Goal: Task Accomplishment & Management: Manage account settings

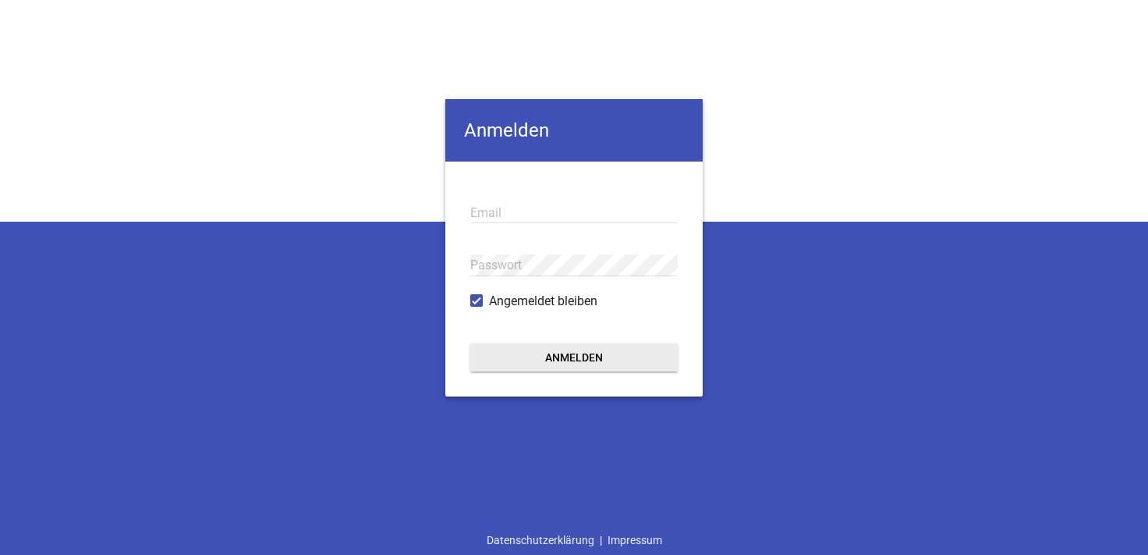
click at [501, 196] on div "Email" at bounding box center [574, 212] width 208 height 52
click at [500, 215] on input "email" at bounding box center [574, 212] width 208 height 21
type input "info@koehnke-werksvertretung.de"
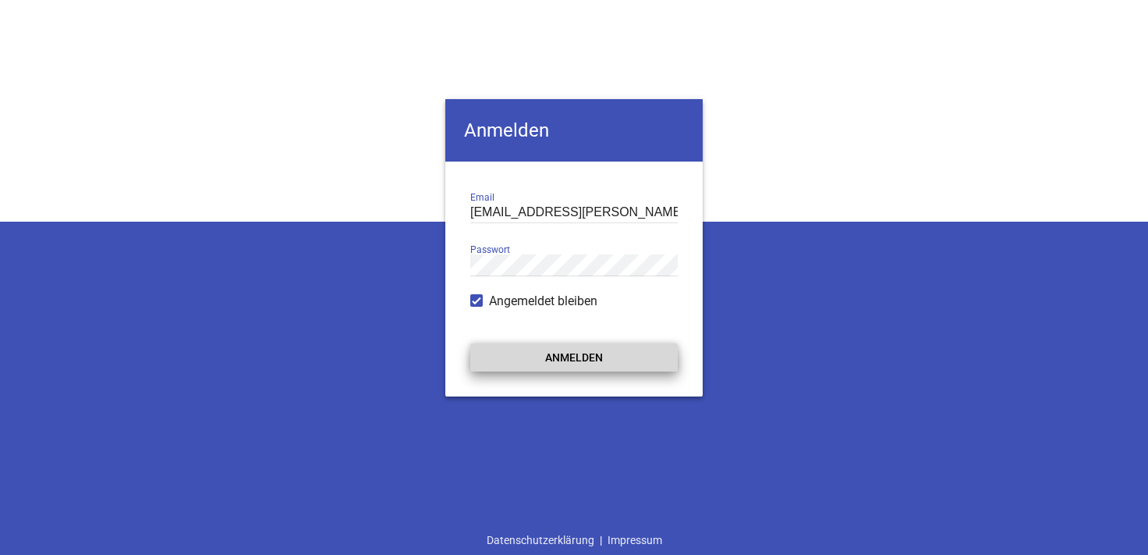
click at [570, 353] on button "Anmelden" at bounding box center [574, 357] width 208 height 28
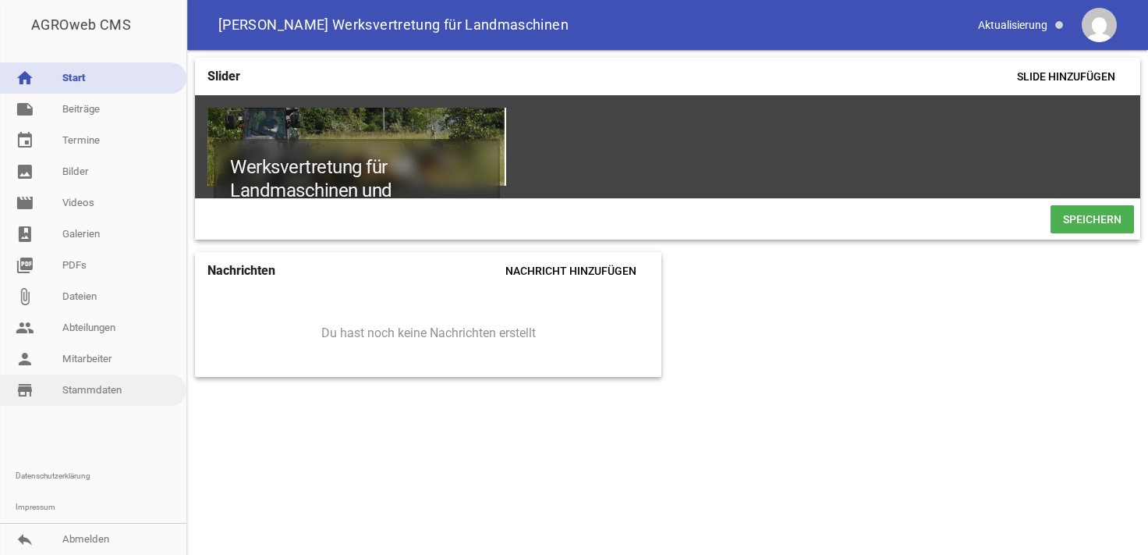
click at [83, 385] on link "store_mall_directory Stammdaten" at bounding box center [93, 389] width 186 height 31
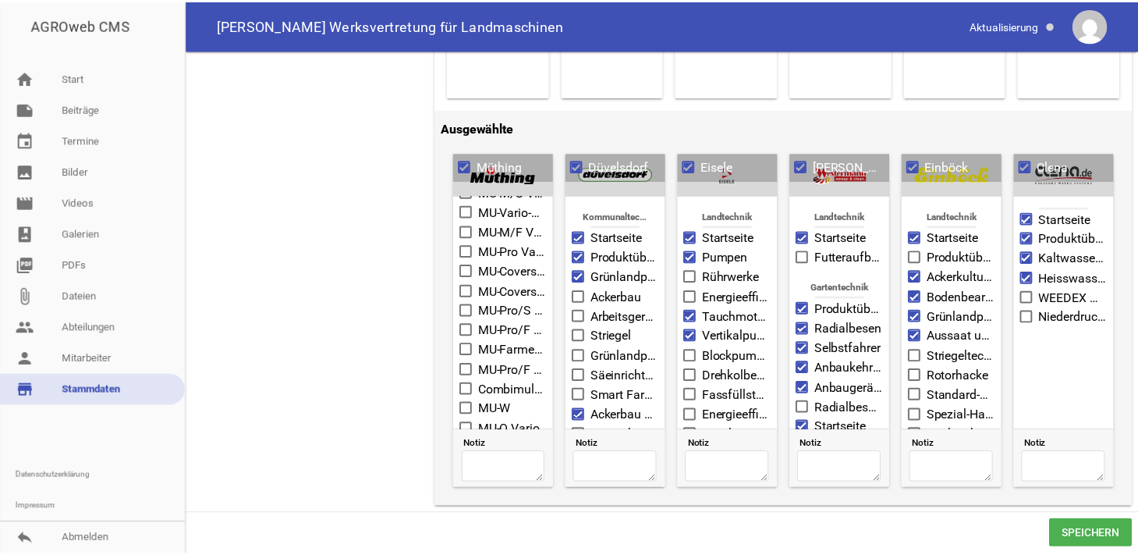
scroll to position [488, 0]
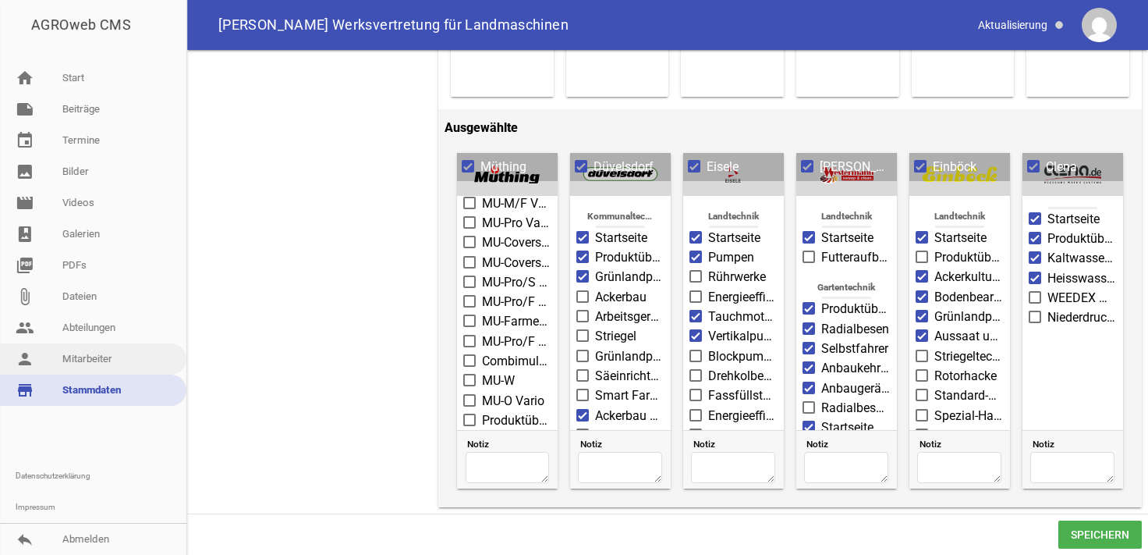
click at [90, 363] on link "person Mitarbeiter" at bounding box center [93, 358] width 186 height 31
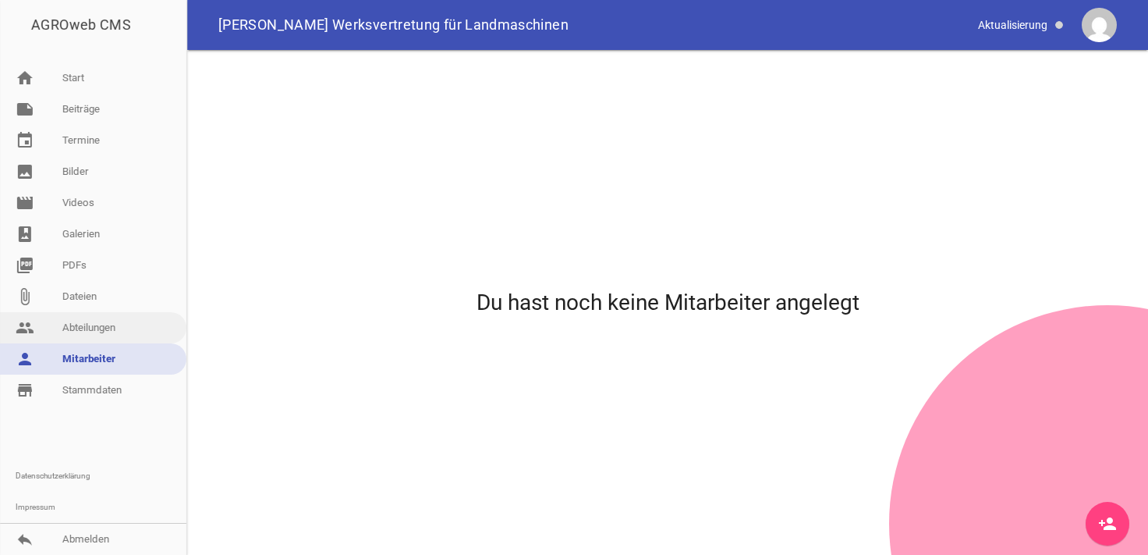
click at [87, 329] on link "people Abteilungen" at bounding box center [93, 327] width 186 height 31
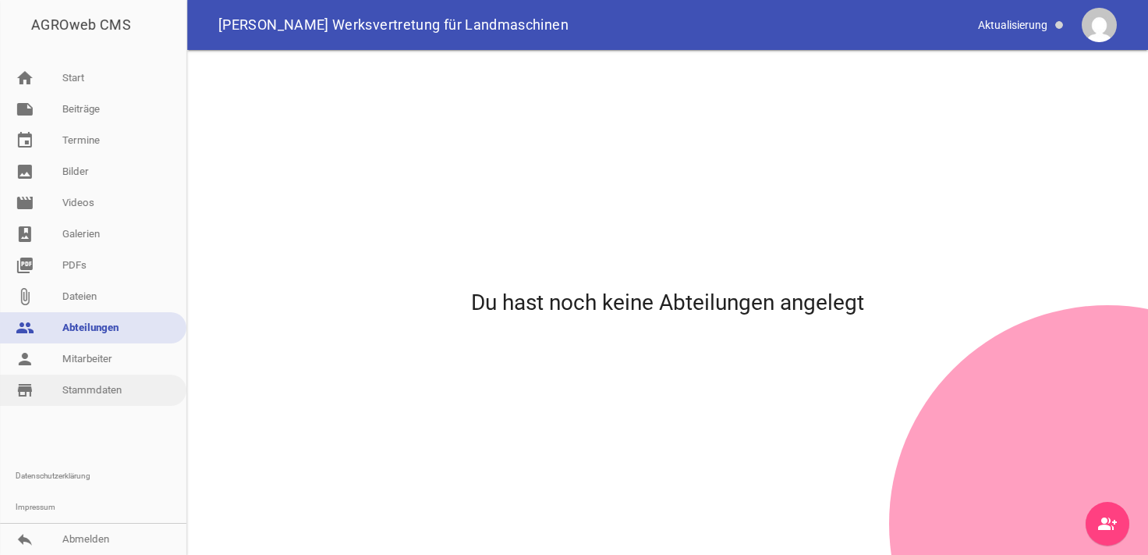
click at [81, 389] on link "store_mall_directory Stammdaten" at bounding box center [93, 389] width 186 height 31
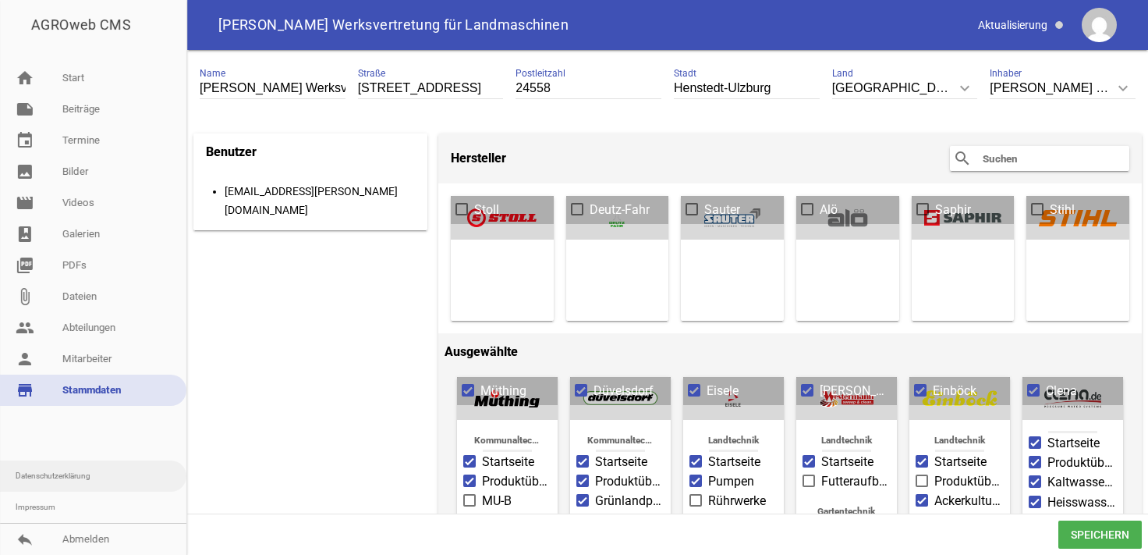
click at [48, 476] on link "Datenschutzerklärung" at bounding box center [93, 475] width 186 height 31
click at [32, 501] on link "Impressum" at bounding box center [93, 507] width 186 height 31
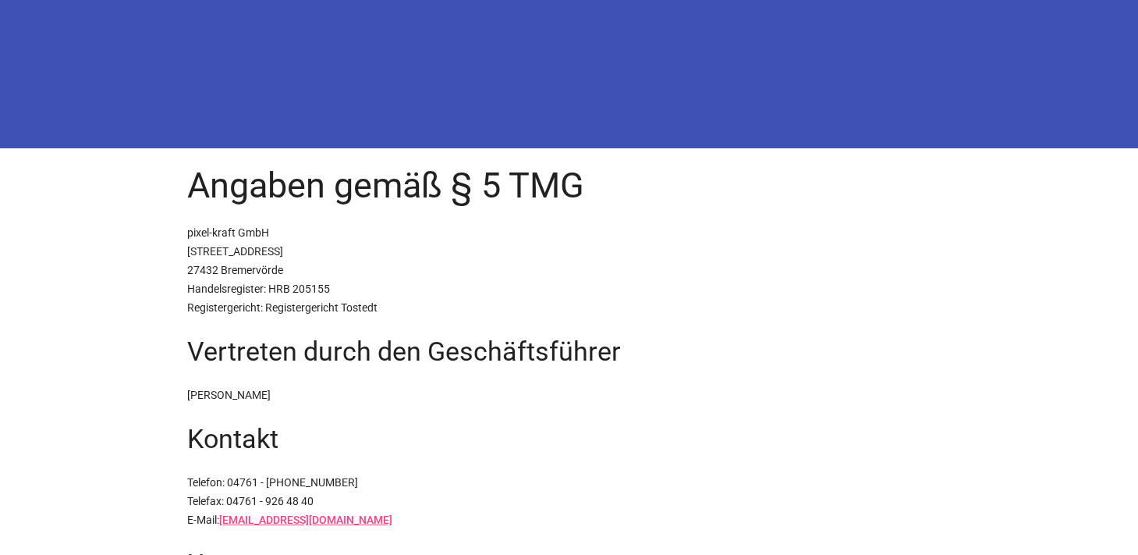
scroll to position [215, 0]
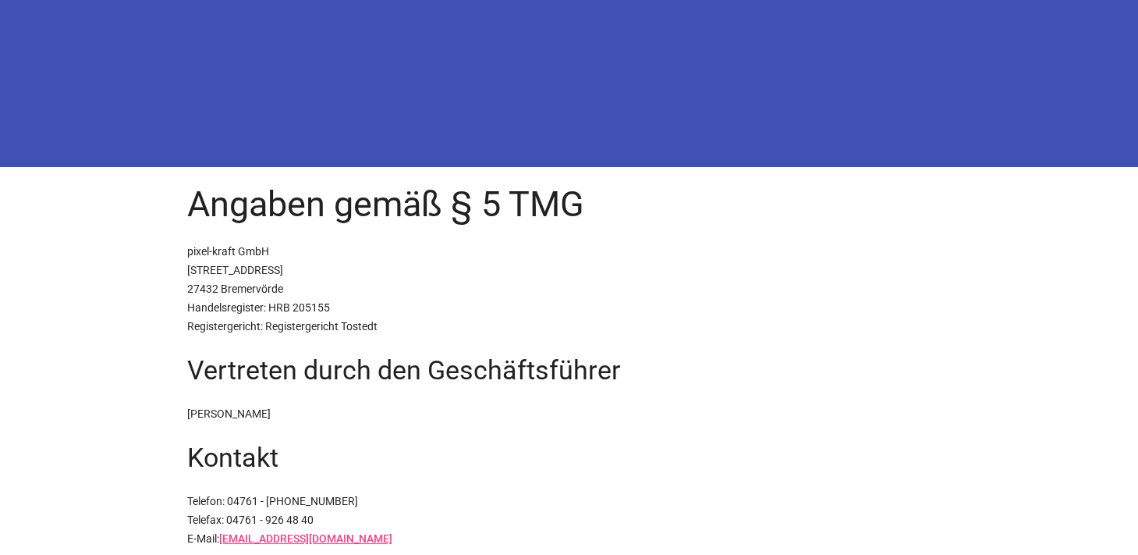
click at [211, 270] on p "pixel-kraft GmbH Rahlandsweg 11 27432 Bremervörde Handelsregister: HRB 205155 R…" at bounding box center [569, 289] width 765 height 94
click at [218, 268] on p "pixel-kraft GmbH Rahlandsweg 11 27432 Bremervörde Handelsregister: HRB 205155 R…" at bounding box center [569, 289] width 765 height 94
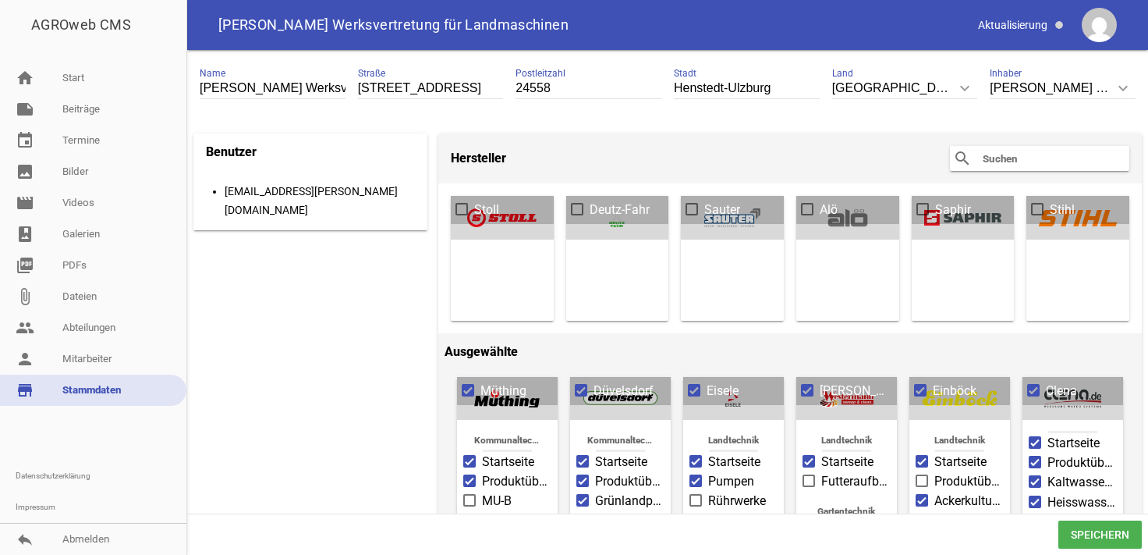
click at [419, 27] on span "Rudi Köhnke Werksvertretung für Landmaschinen" at bounding box center [393, 25] width 350 height 14
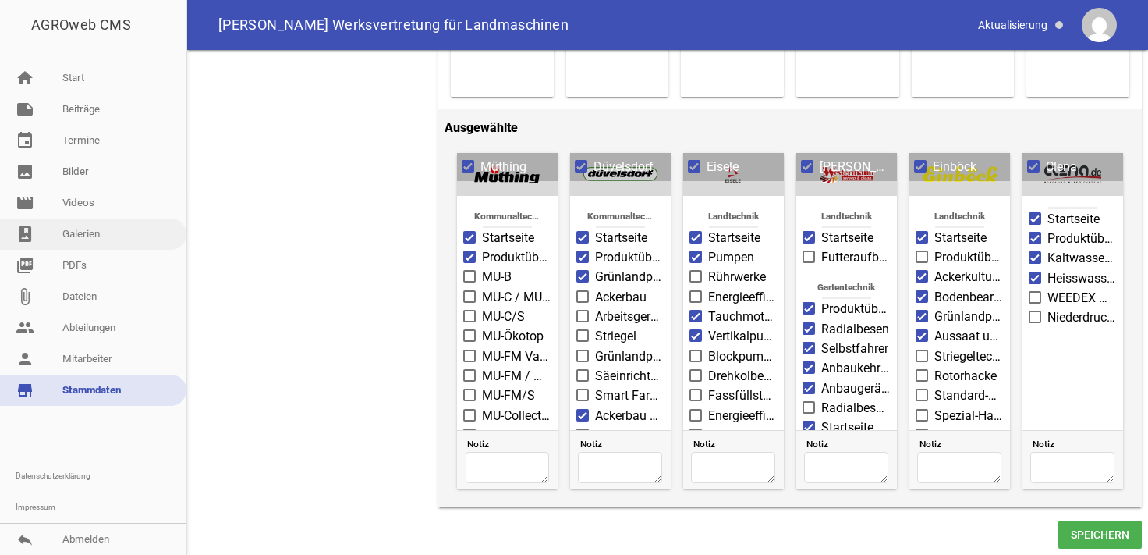
click at [76, 240] on link "photo_album Galerien" at bounding box center [93, 233] width 186 height 31
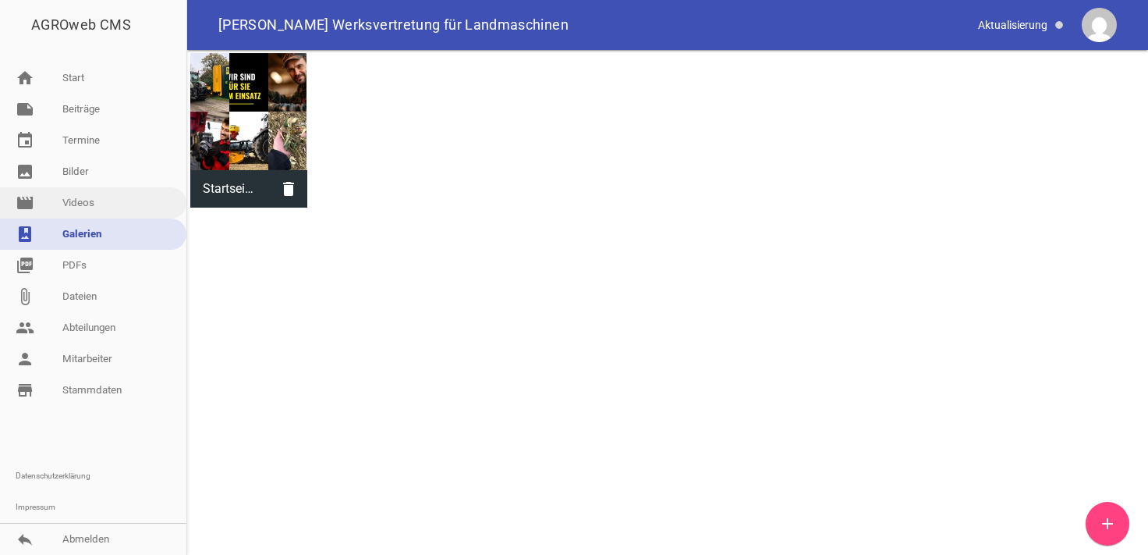
click at [74, 209] on link "movie Videos" at bounding box center [93, 202] width 186 height 31
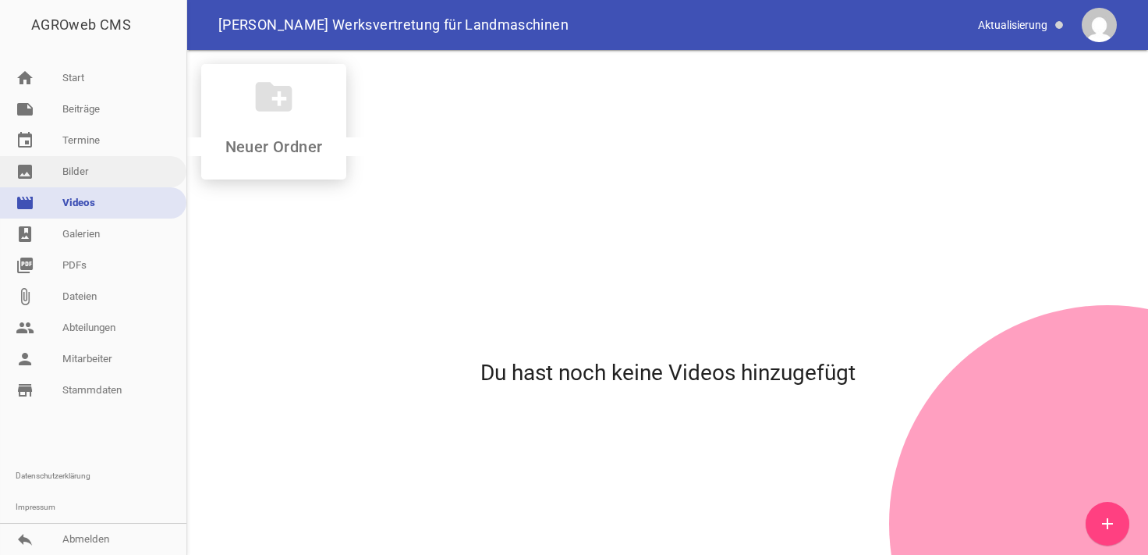
click at [84, 163] on link "image Bilder" at bounding box center [93, 171] width 186 height 31
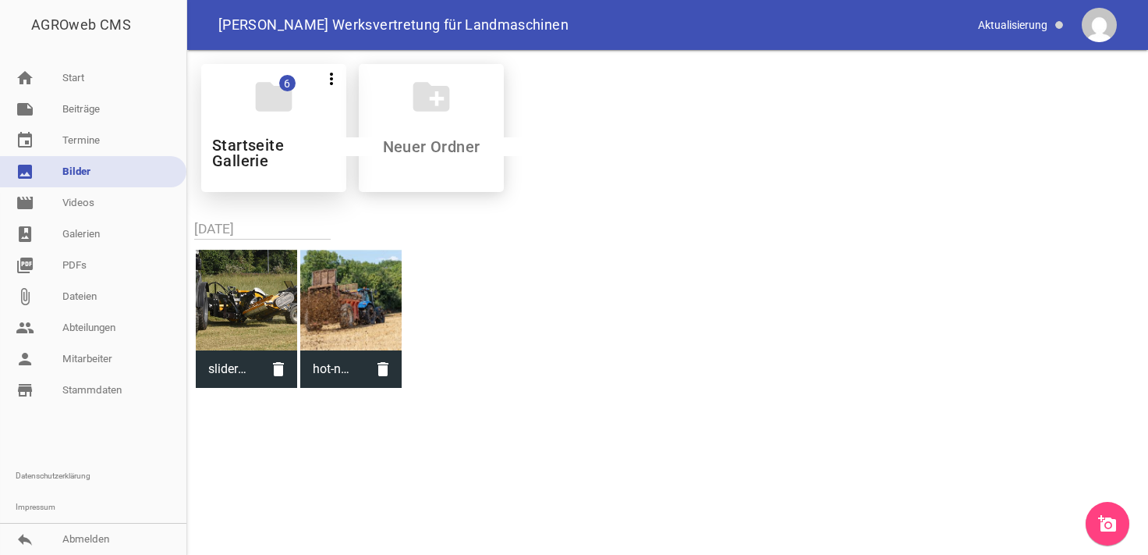
click at [311, 114] on div "folder 6 more_vert Teilen Bearbeiten Löschen Startseite Gallerie" at bounding box center [273, 128] width 145 height 128
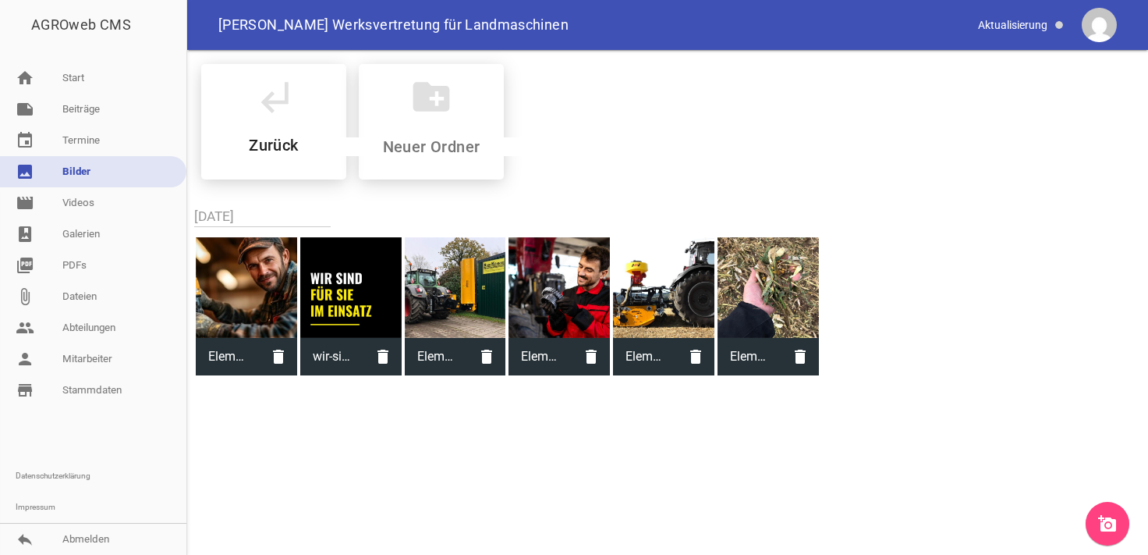
click at [1109, 530] on icon "add_a_photo" at bounding box center [1107, 523] width 19 height 19
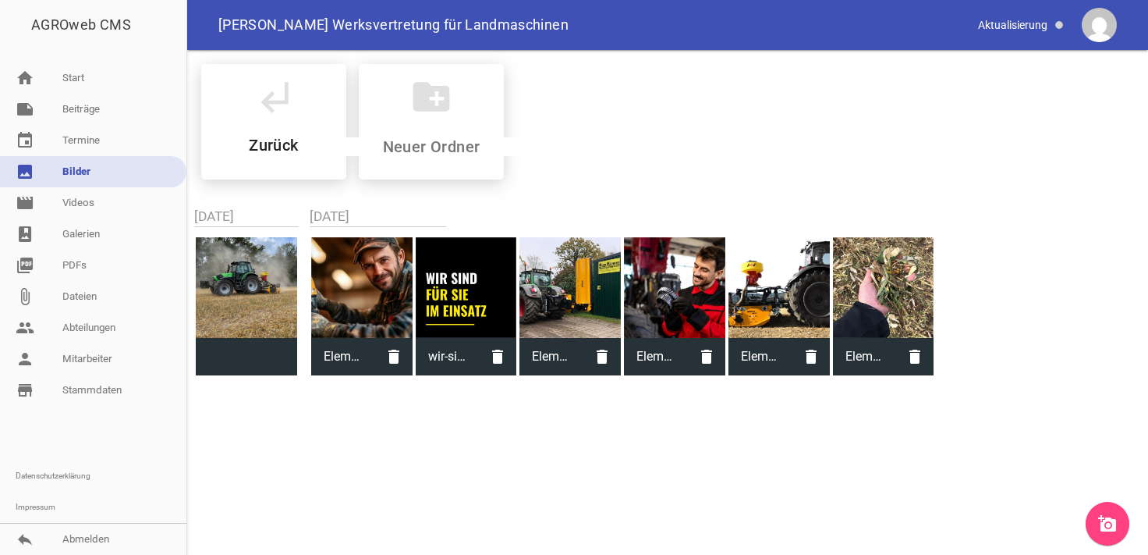
click at [420, 380] on div "subdirectory_arrow_left Zurück create_new_folder 01.September.2025 21.August.20…" at bounding box center [667, 215] width 961 height 330
click at [78, 113] on link "note Beiträge" at bounding box center [93, 109] width 186 height 31
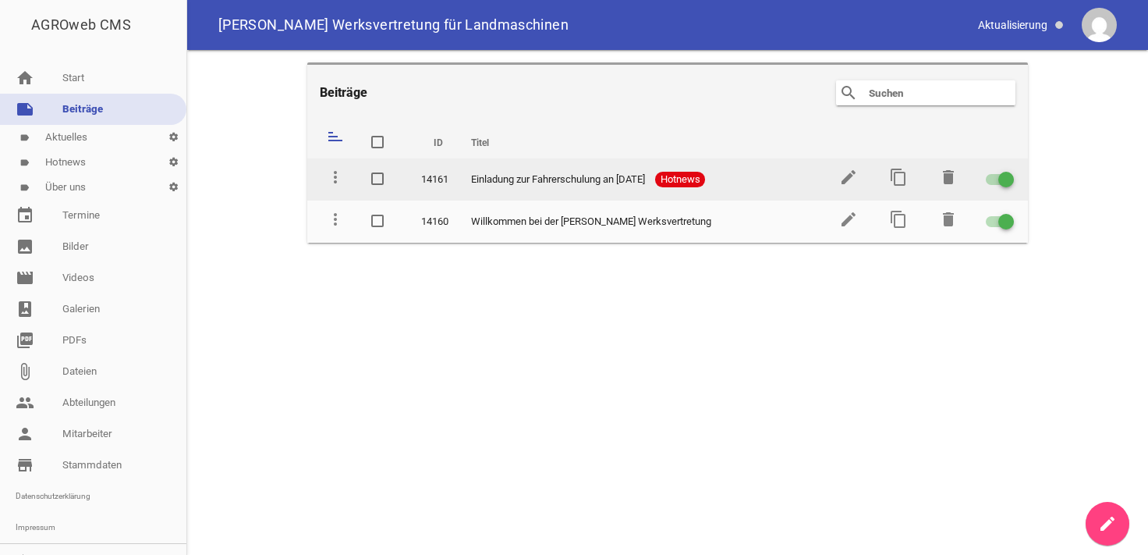
click at [570, 178] on span "Einladung zur Fahrerschulung an 28.09.2025" at bounding box center [558, 180] width 174 height 16
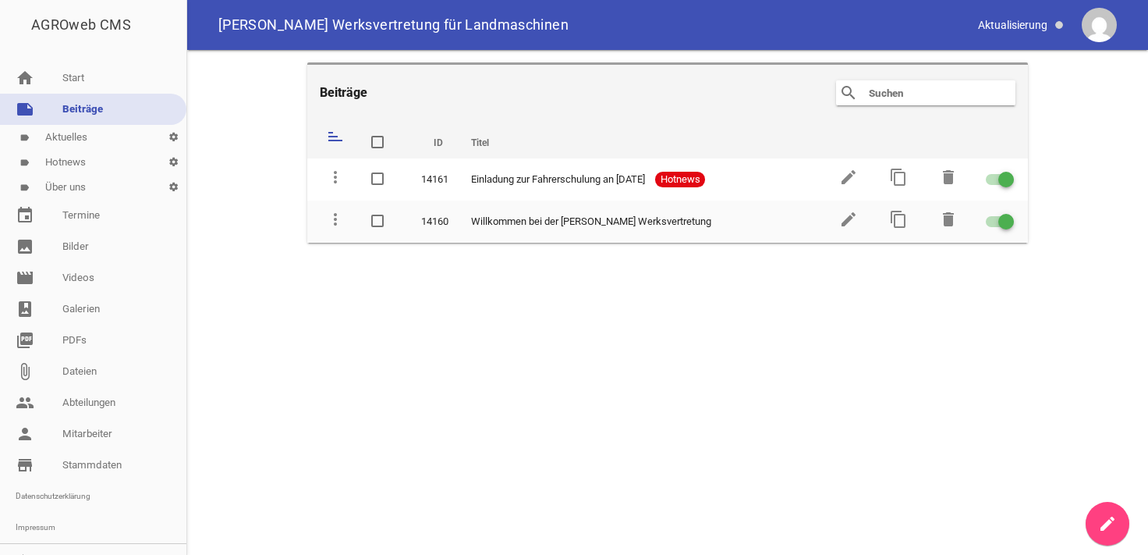
click at [79, 158] on link "label Hotnews settings" at bounding box center [93, 162] width 186 height 25
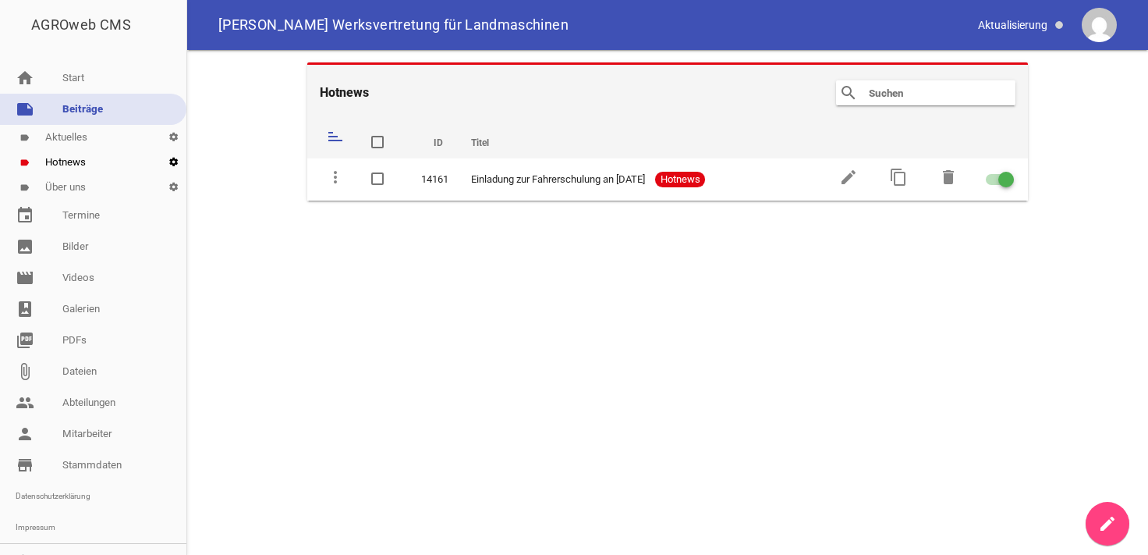
click at [165, 164] on icon "settings" at bounding box center [174, 162] width 26 height 25
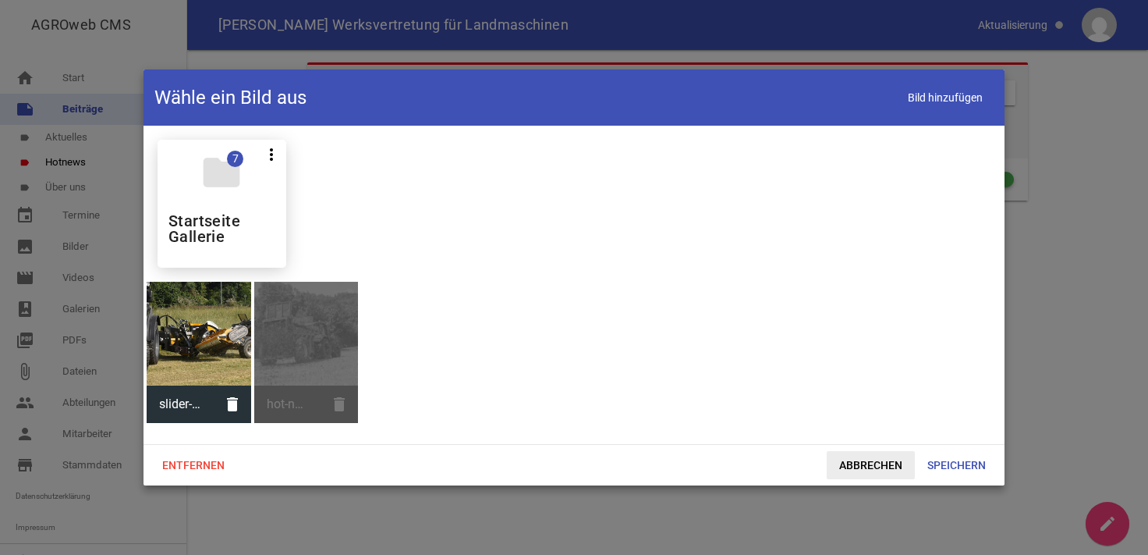
click at [867, 470] on span "Abbrechen" at bounding box center [871, 465] width 88 height 28
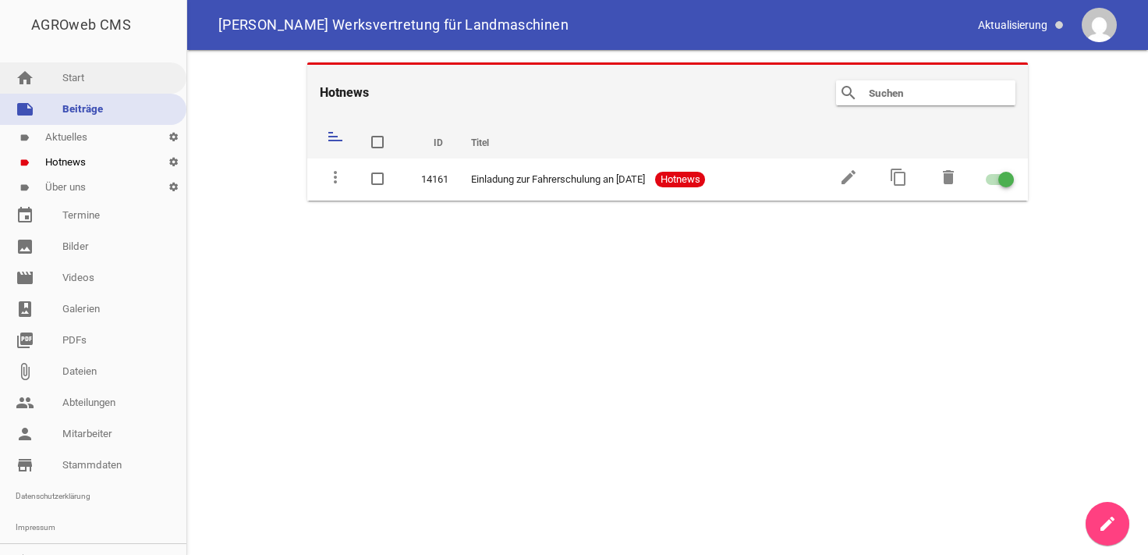
click at [40, 73] on link "home Start" at bounding box center [93, 77] width 186 height 31
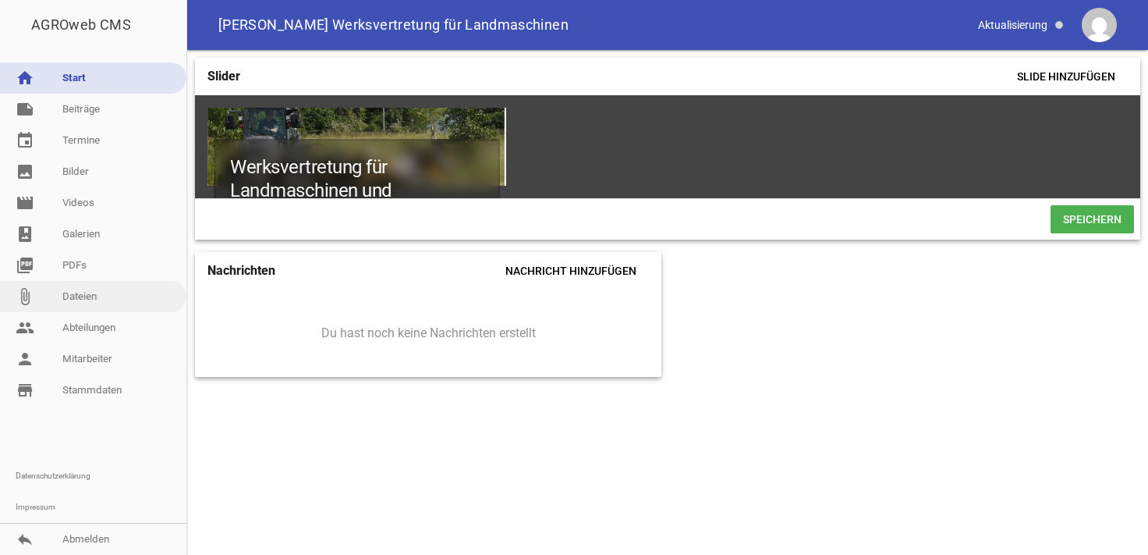
click at [79, 300] on link "attach_file Dateien" at bounding box center [93, 296] width 186 height 31
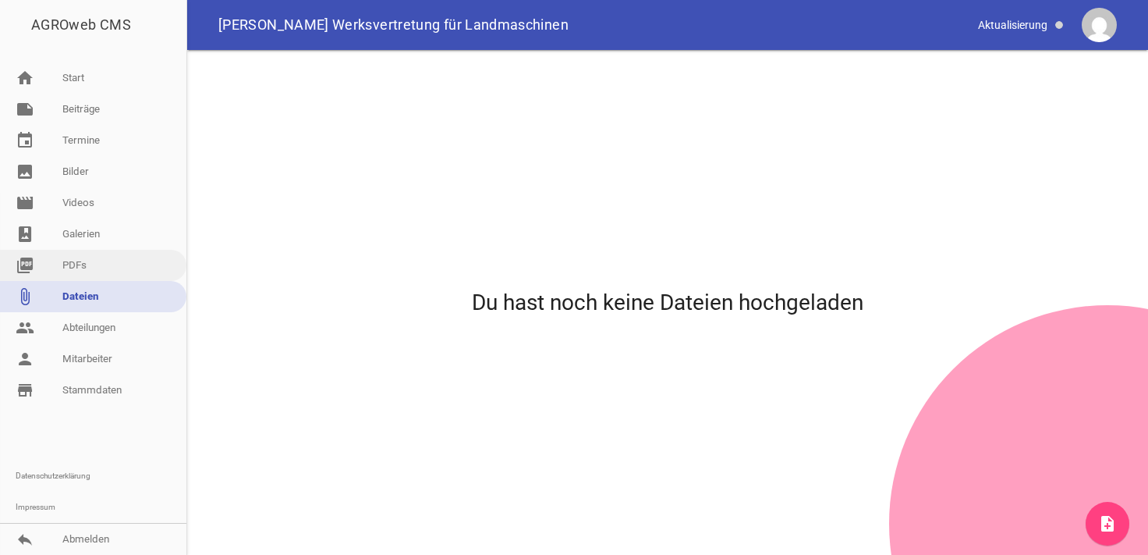
click at [73, 276] on link "picture_as_pdf PDFs" at bounding box center [93, 265] width 186 height 31
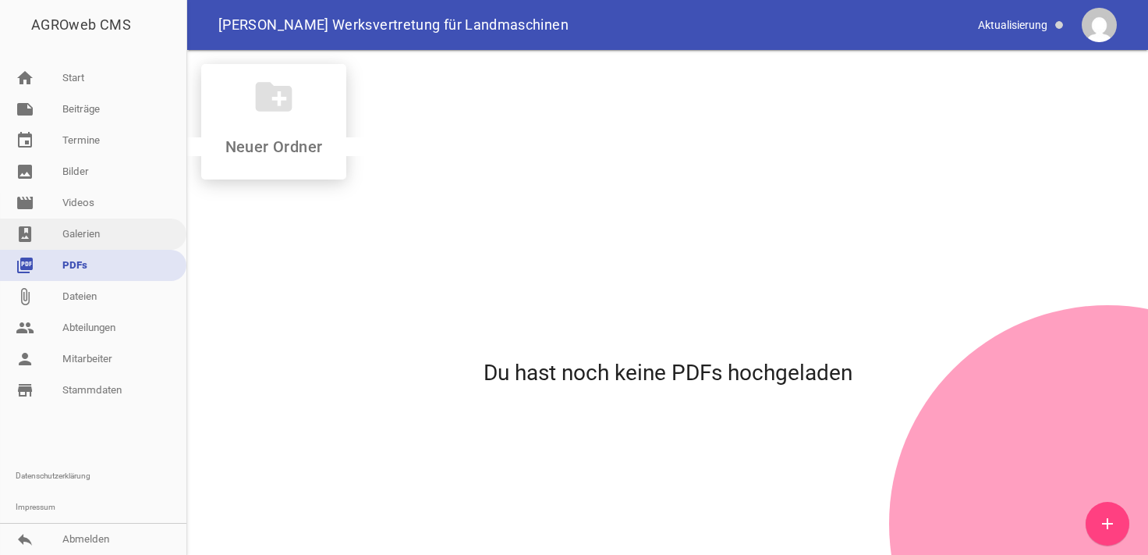
click at [72, 233] on link "photo_album Galerien" at bounding box center [93, 233] width 186 height 31
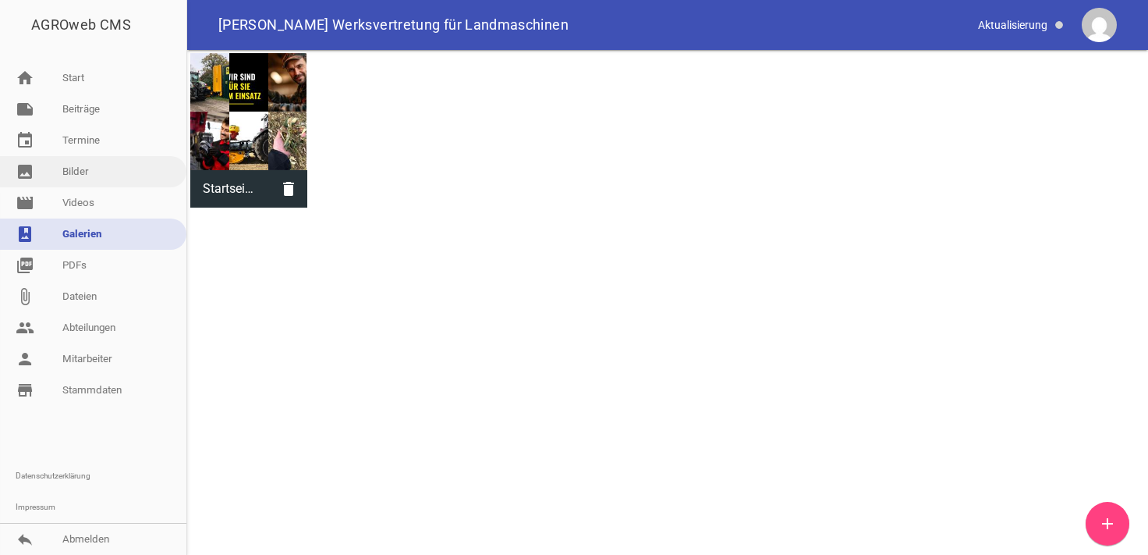
click at [76, 171] on link "image Bilder" at bounding box center [93, 171] width 186 height 31
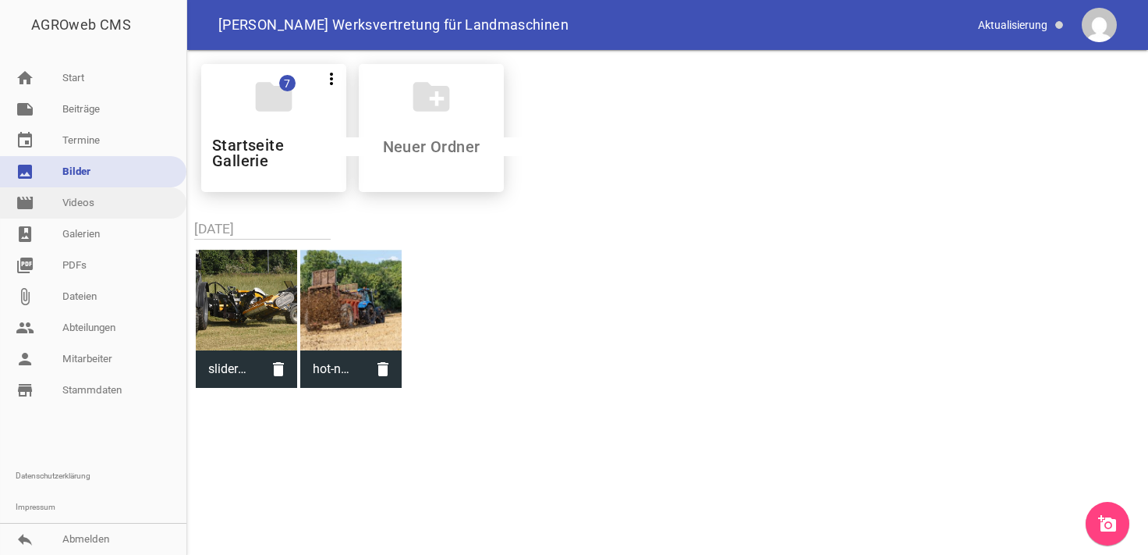
click at [90, 200] on link "movie Videos" at bounding box center [93, 202] width 186 height 31
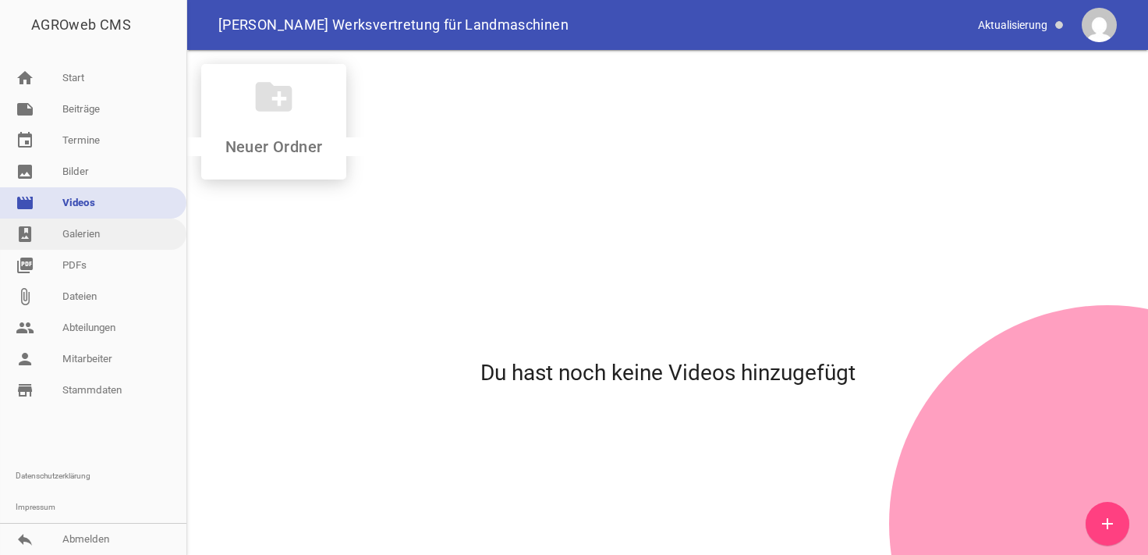
click at [86, 230] on link "photo_album Galerien" at bounding box center [93, 233] width 186 height 31
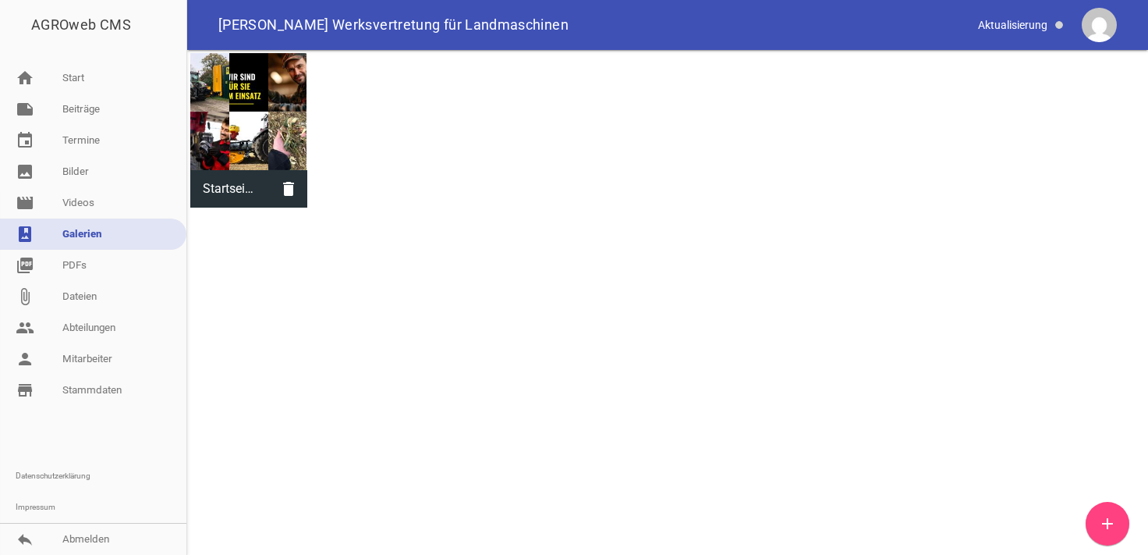
click at [271, 147] on div at bounding box center [248, 111] width 117 height 117
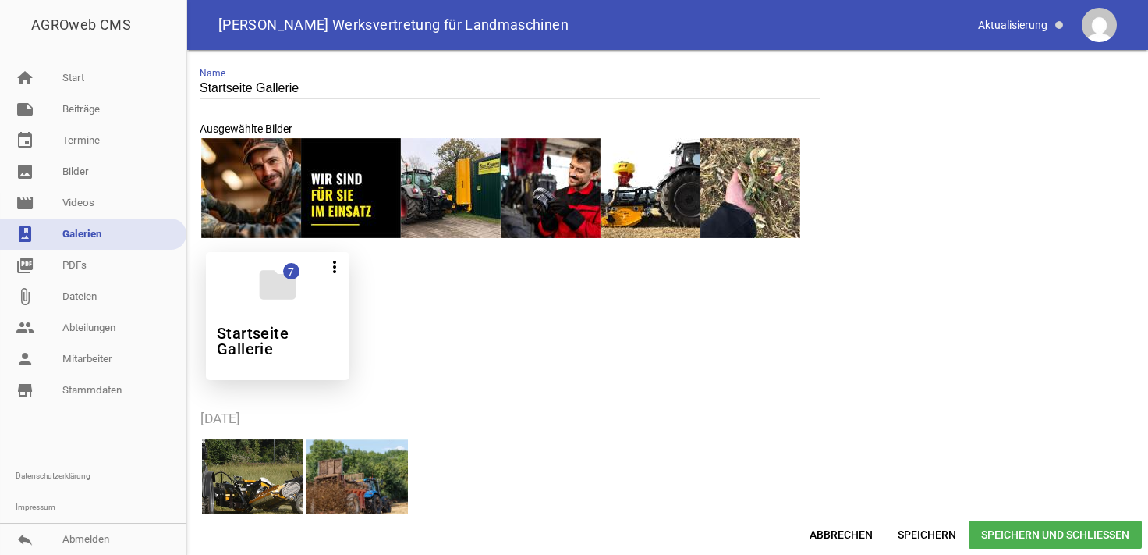
click at [260, 303] on icon "folder" at bounding box center [278, 285] width 44 height 44
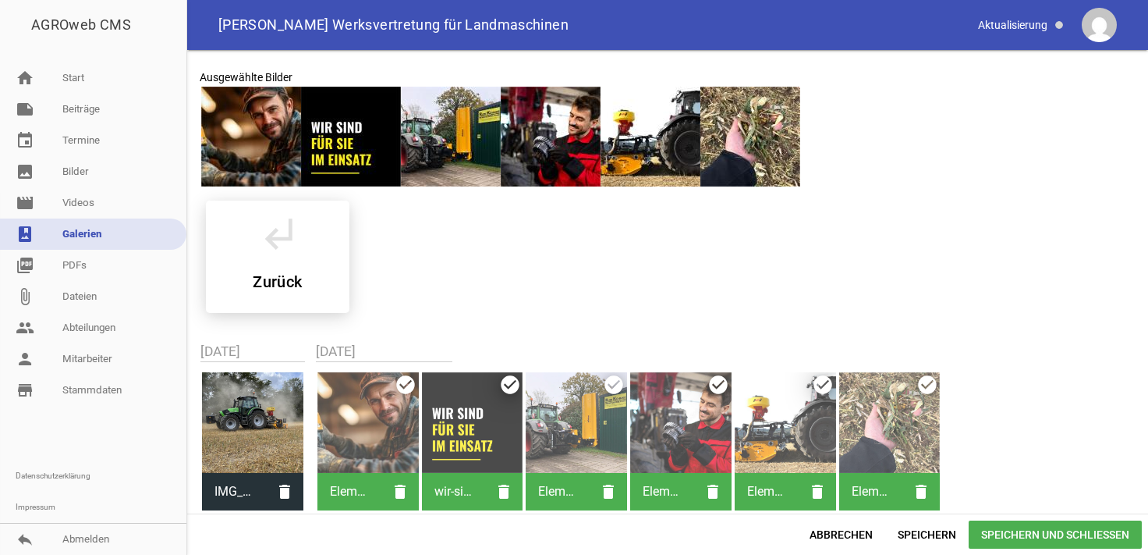
scroll to position [59, 0]
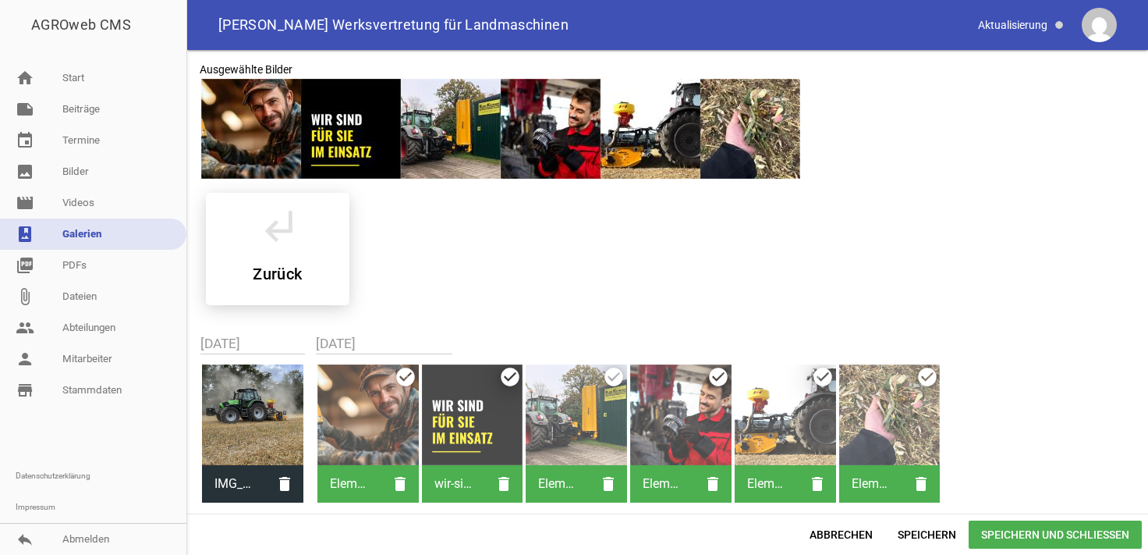
click at [278, 390] on div at bounding box center [252, 414] width 101 height 101
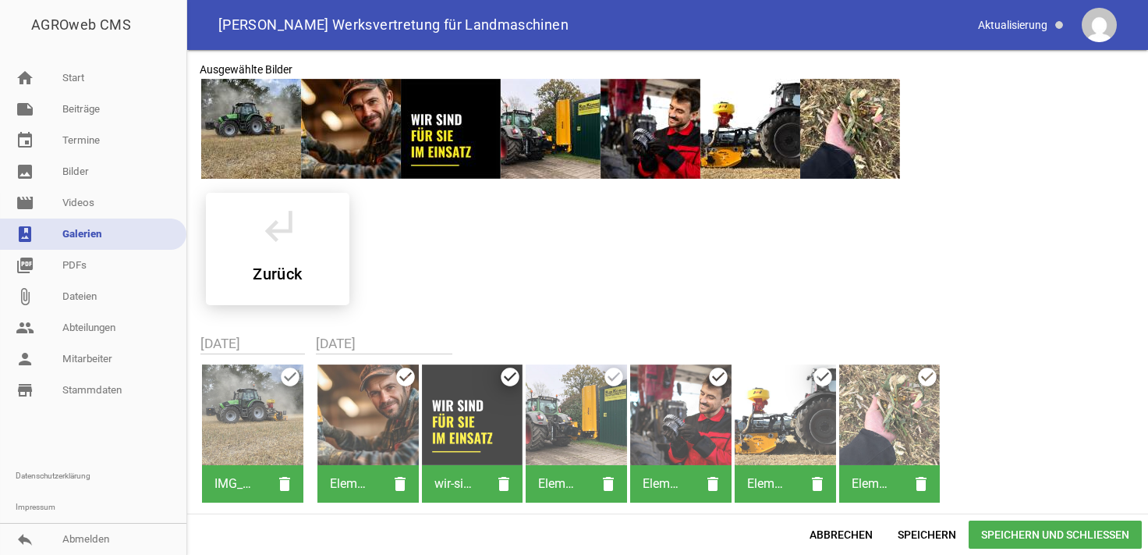
click at [474, 243] on div "subdirectory_arrow_left Zurück" at bounding box center [667, 248] width 949 height 137
click at [1085, 533] on span "Speichern und Schließen" at bounding box center [1055, 534] width 173 height 28
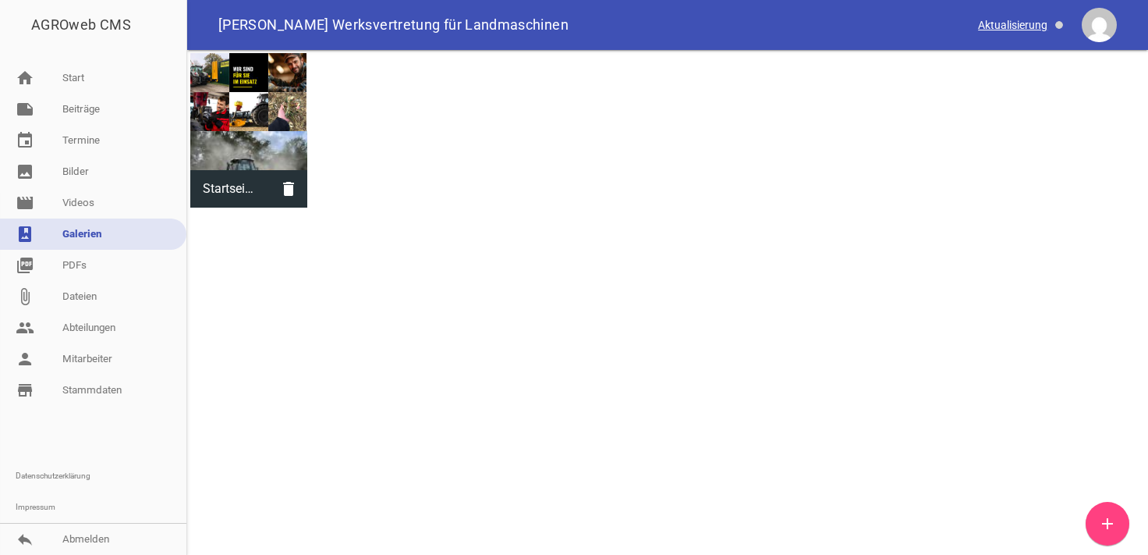
click at [1032, 29] on span at bounding box center [1022, 25] width 98 height 27
click at [704, 193] on div "Startseite Gallerie delete" at bounding box center [667, 130] width 961 height 161
click at [67, 75] on link "home Start" at bounding box center [93, 77] width 186 height 31
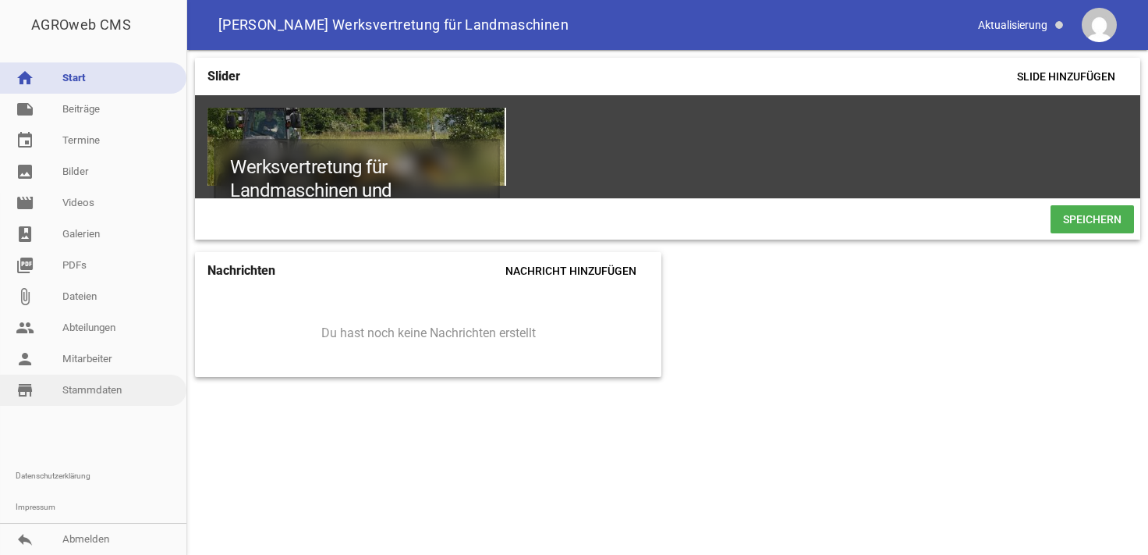
click at [90, 396] on link "store_mall_directory Stammdaten" at bounding box center [93, 389] width 186 height 31
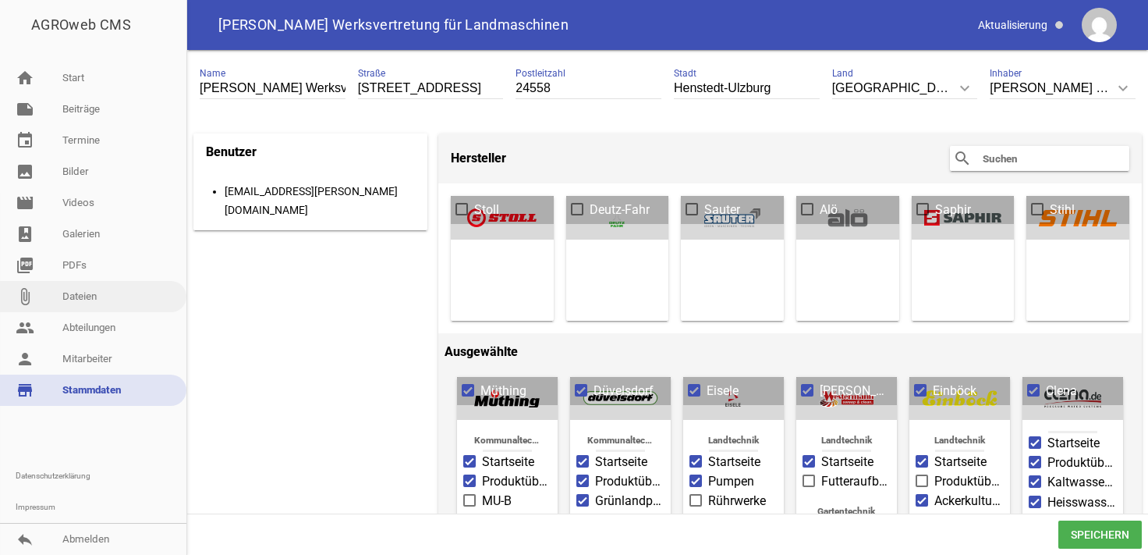
click at [77, 296] on link "attach_file Dateien" at bounding box center [93, 296] width 186 height 31
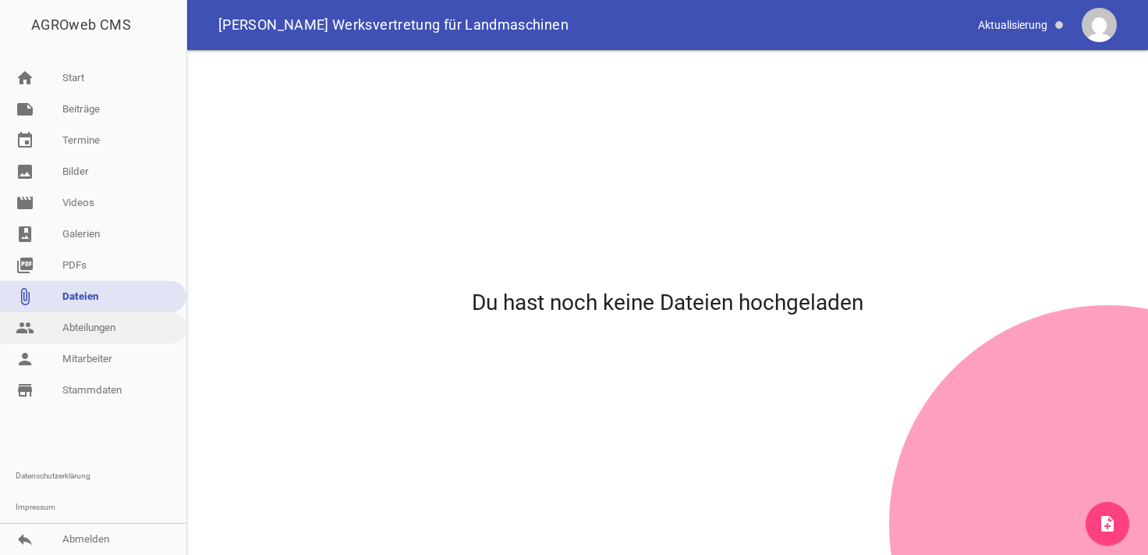
click at [82, 331] on link "people Abteilungen" at bounding box center [93, 327] width 186 height 31
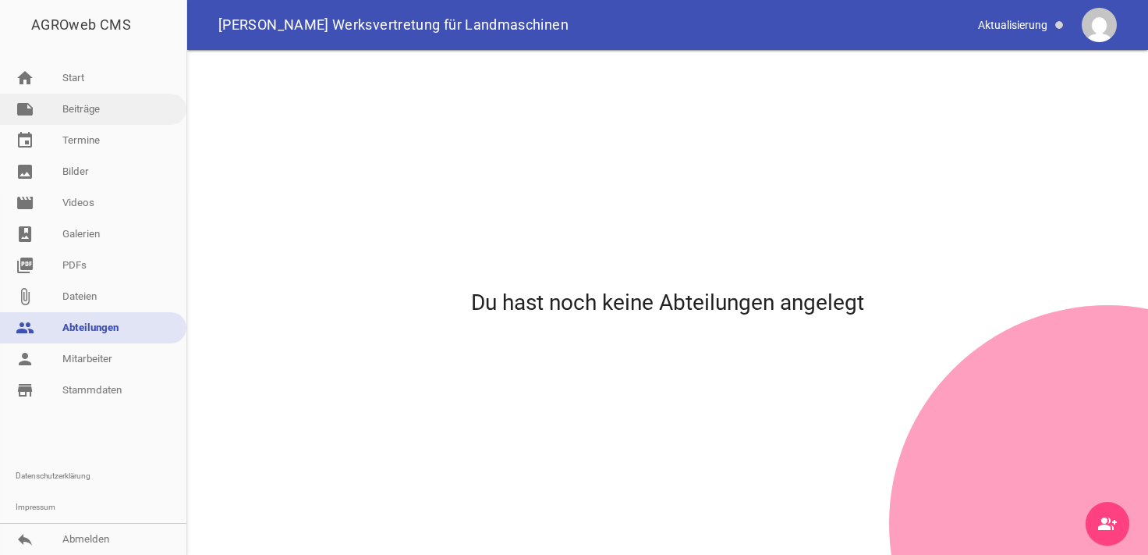
click at [96, 114] on link "note Beiträge" at bounding box center [93, 109] width 186 height 31
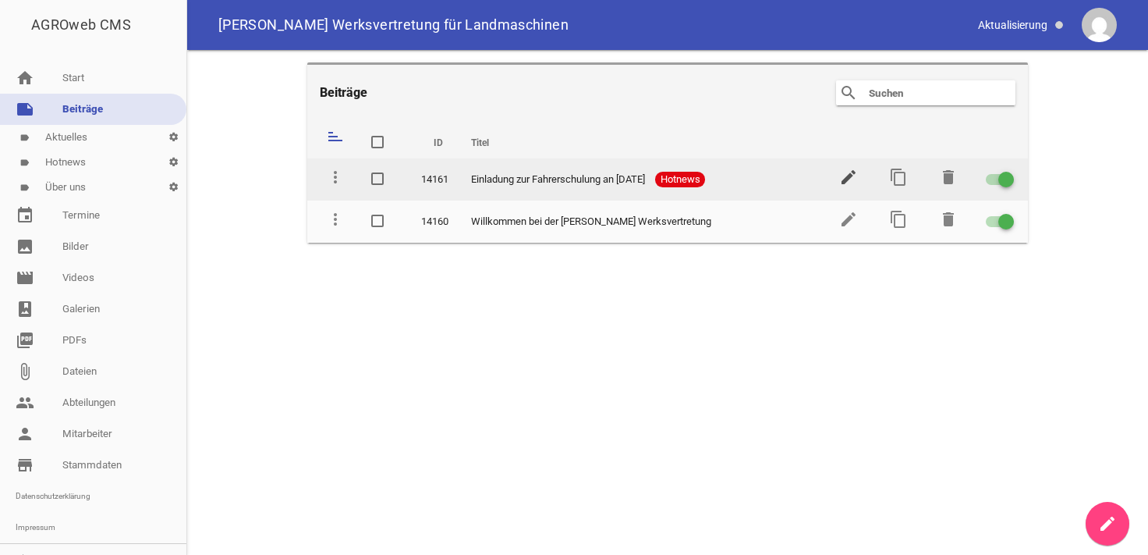
click at [847, 174] on icon "edit" at bounding box center [848, 177] width 19 height 19
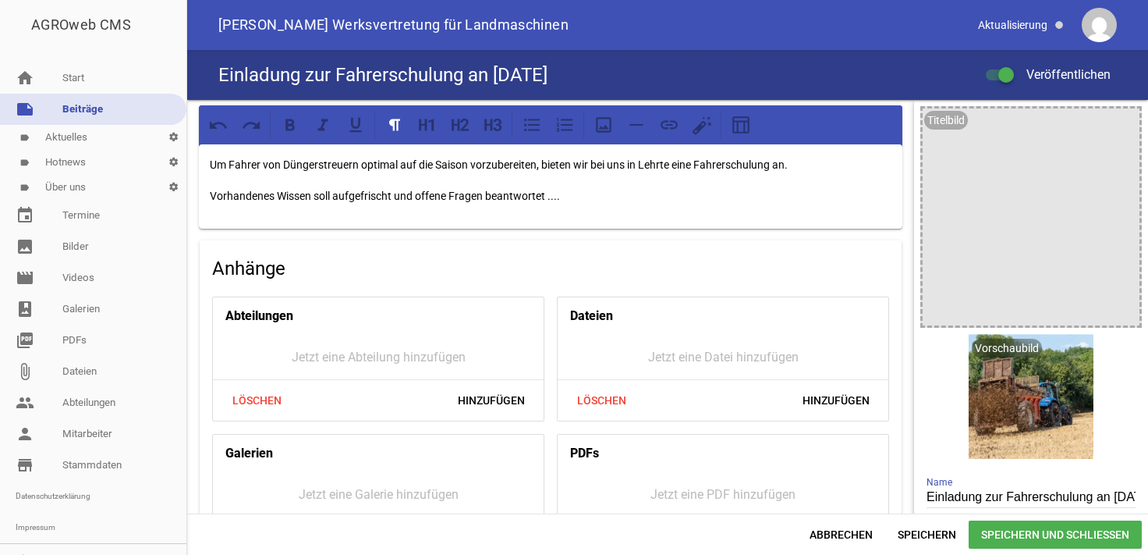
click at [604, 72] on div "Einladung zur Fahrerschulung an 28.09.2025 Veröffentlichen" at bounding box center [667, 75] width 961 height 50
click at [548, 76] on h4 "Einladung zur Fahrerschulung an 28.09.2025" at bounding box center [382, 74] width 329 height 25
click at [261, 166] on p "Um Fahrer von Düngerstreuern optimal auf die Saison vorzubereiten, bieten wir b…" at bounding box center [551, 164] width 682 height 19
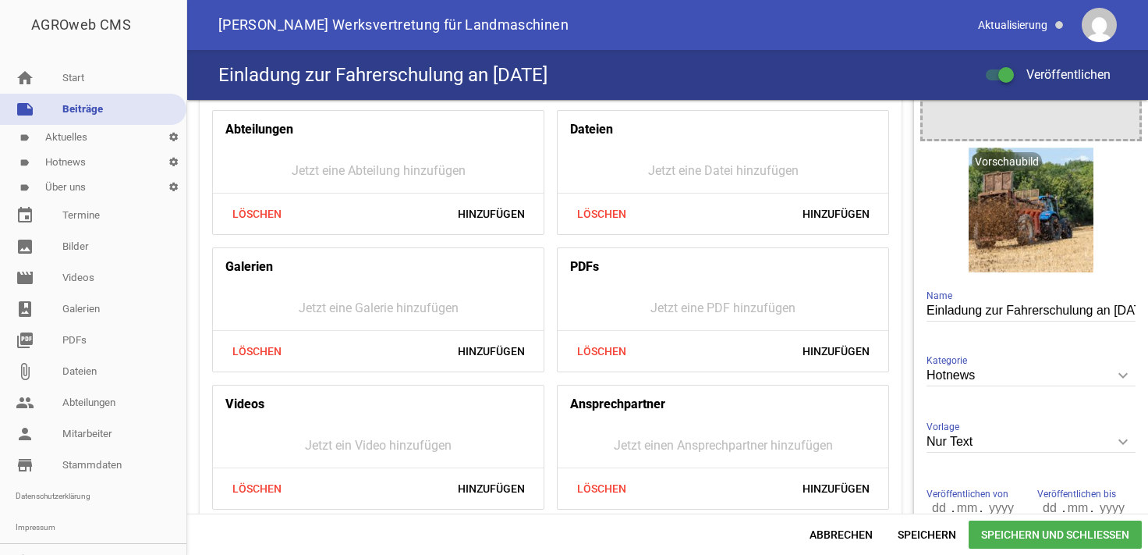
scroll to position [236, 0]
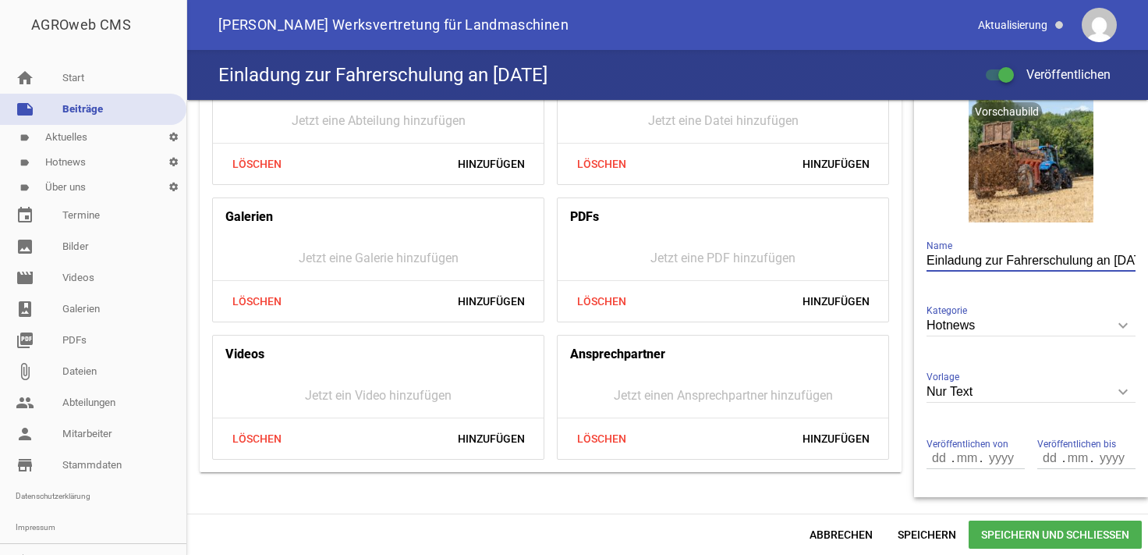
click at [1059, 255] on input "Einladung zur Fahrerschulung an 28.09.2025" at bounding box center [1031, 260] width 209 height 21
click at [1004, 328] on input "Hotnews" at bounding box center [1031, 325] width 209 height 21
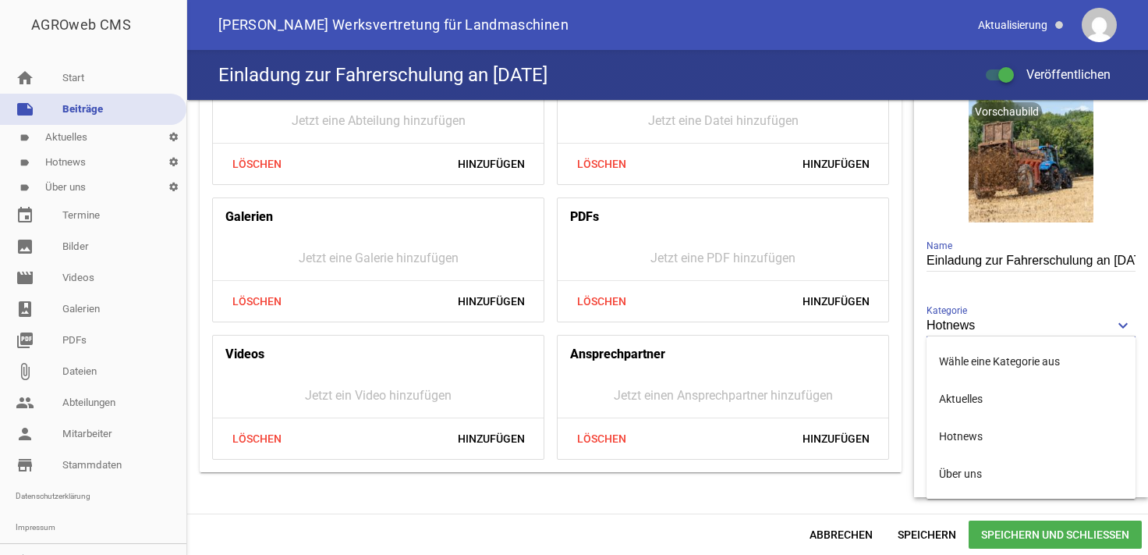
click at [992, 282] on div "Einladung zur Fahrerschulung an 28.09.2025 Name" at bounding box center [1031, 261] width 209 height 52
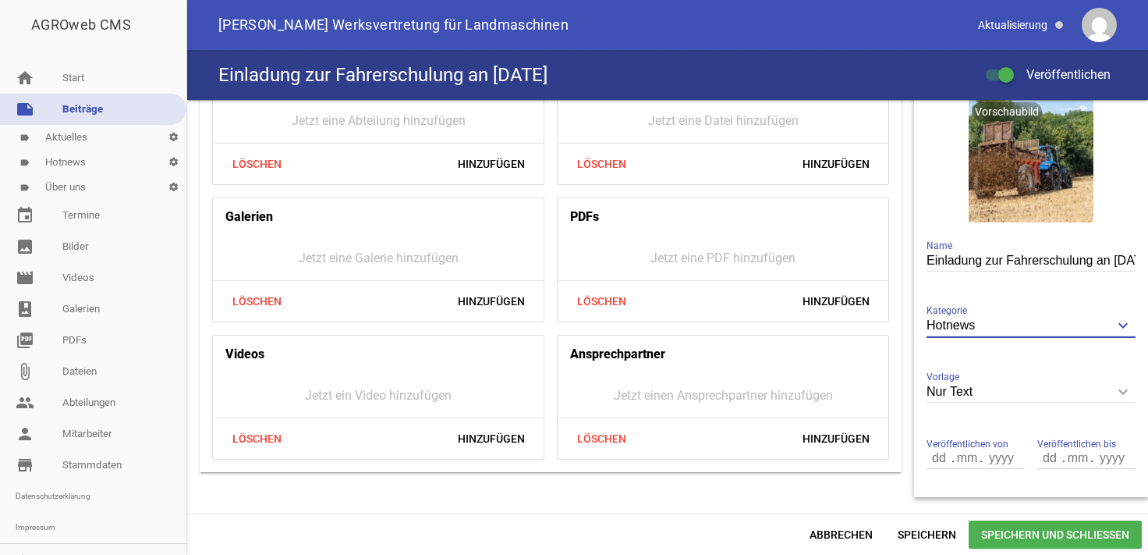
click at [977, 321] on input "Hotnews" at bounding box center [1031, 325] width 209 height 21
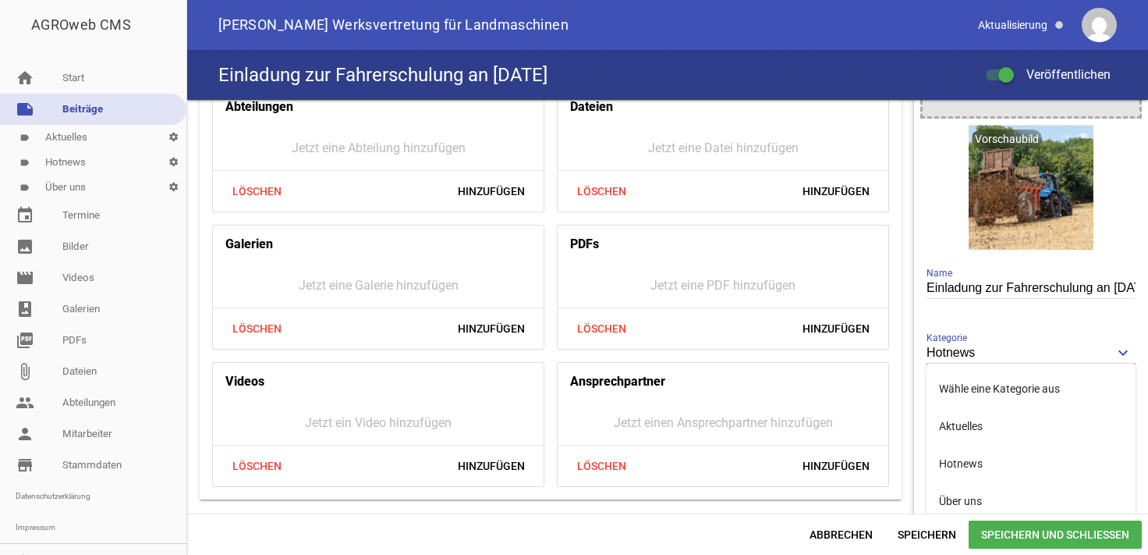
scroll to position [288, 0]
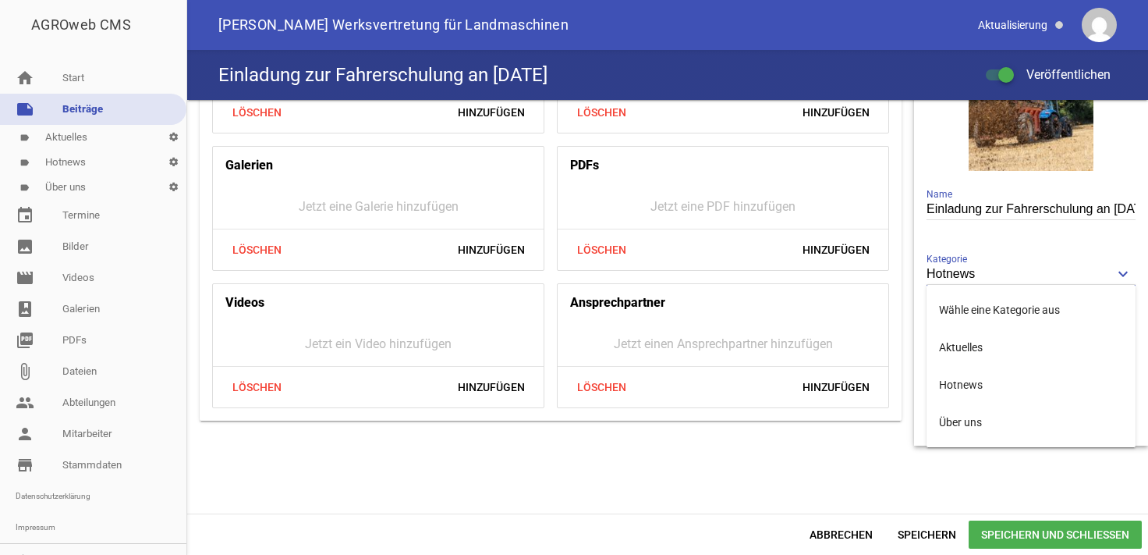
click at [962, 226] on div "Einladung zur Fahrerschulung an 28.09.2025 Name" at bounding box center [1031, 209] width 209 height 52
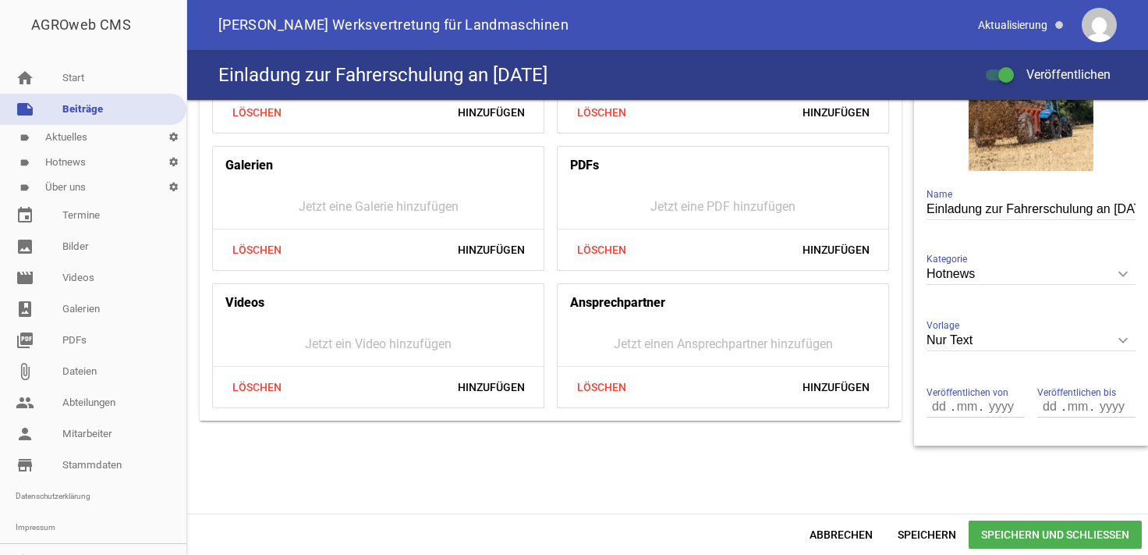
click at [1000, 342] on input "Nur Text" at bounding box center [1031, 340] width 209 height 21
click at [992, 286] on div "Hotnews keyboard_arrow_down Kategorie Wähle eine Kategorie aus Aktuelles Hotnew…" at bounding box center [1031, 275] width 209 height 54
click at [838, 529] on span "Abbrechen" at bounding box center [841, 534] width 88 height 28
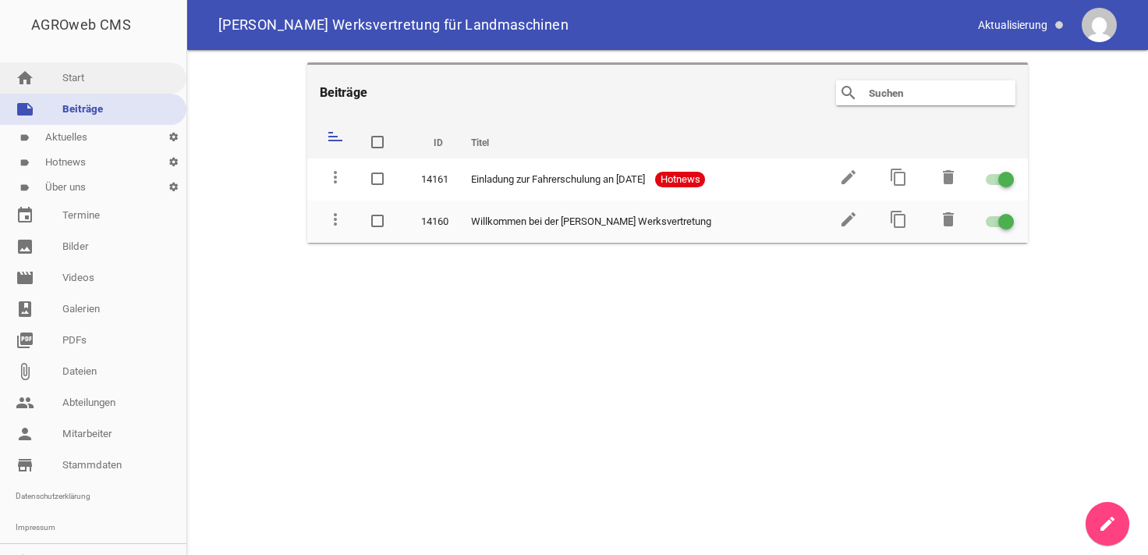
click at [66, 80] on link "home Start" at bounding box center [93, 77] width 186 height 31
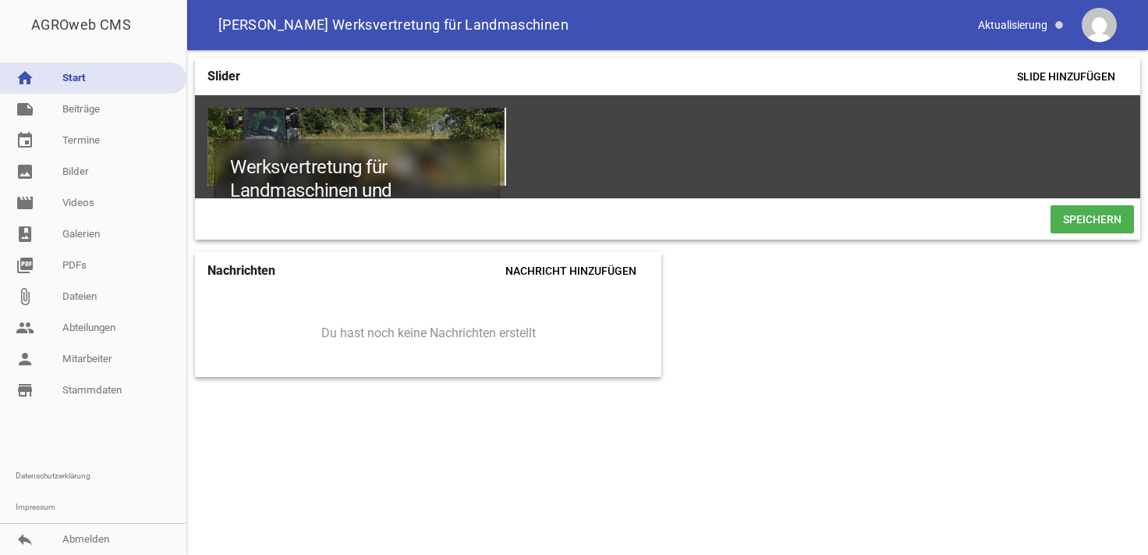
click at [1098, 30] on img at bounding box center [1099, 25] width 35 height 35
click at [1088, 36] on img at bounding box center [1099, 25] width 35 height 35
click at [99, 544] on link "reply Abmelden" at bounding box center [93, 538] width 186 height 31
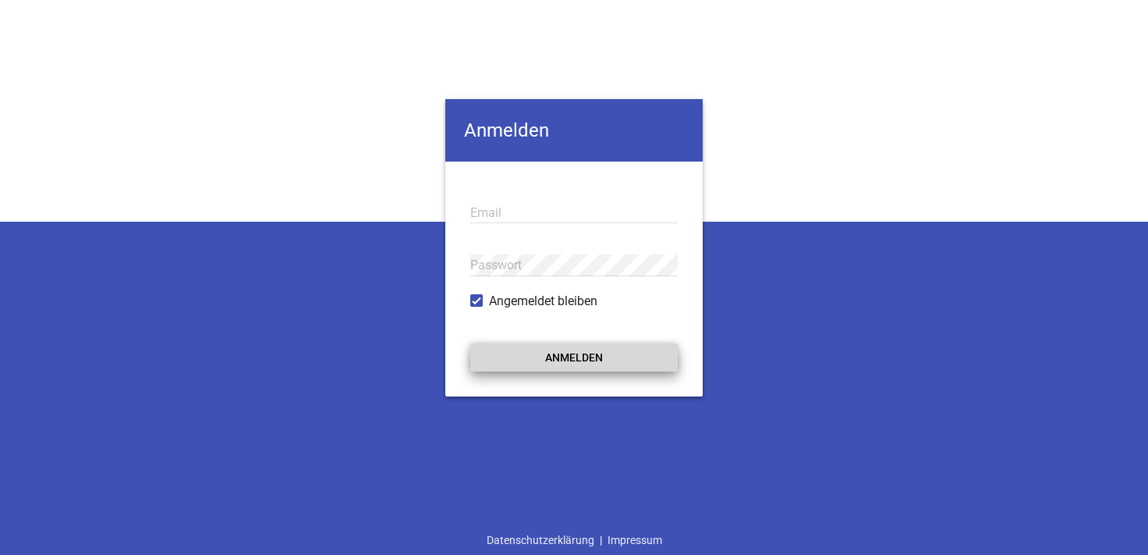
click at [576, 352] on button "Anmelden" at bounding box center [574, 357] width 208 height 28
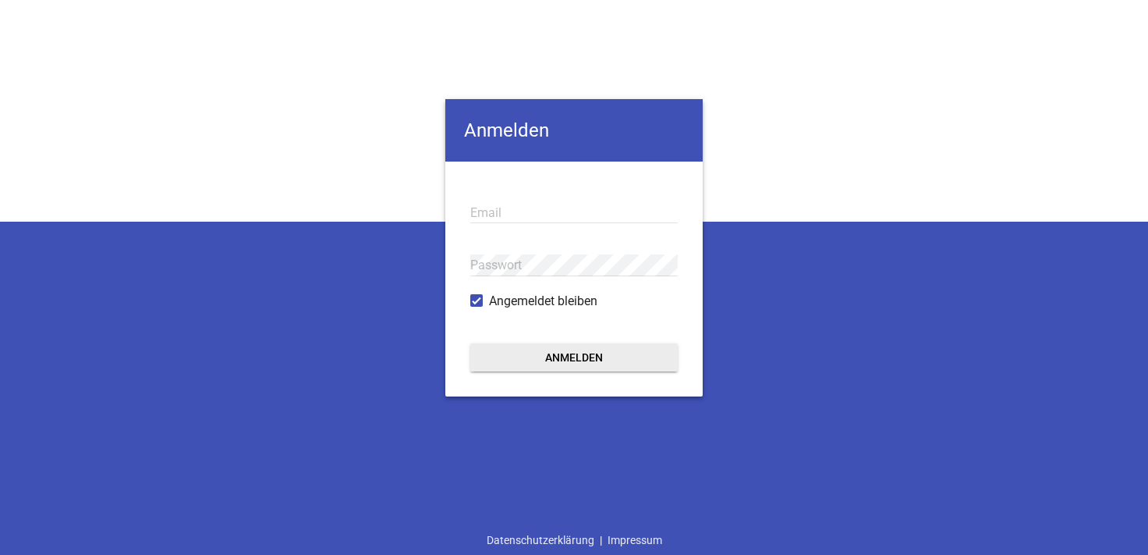
click at [524, 213] on input "email" at bounding box center [574, 212] width 208 height 21
click at [524, 211] on input "email" at bounding box center [574, 212] width 208 height 21
click at [399, 301] on div "Anmelden Email Passwort Angemeldet bleiben Anmelden Datenschutzerklärung | Impr…" at bounding box center [574, 277] width 1148 height 555
click at [523, 206] on input "email" at bounding box center [574, 212] width 208 height 21
click at [524, 207] on input "email" at bounding box center [574, 212] width 208 height 21
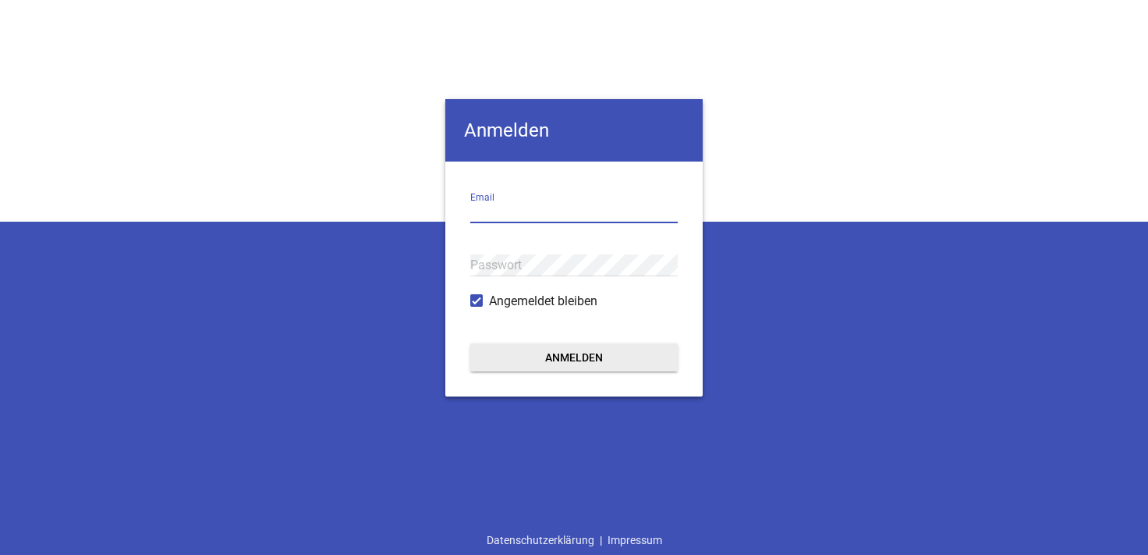
click at [524, 207] on input "email" at bounding box center [574, 212] width 208 height 21
click at [961, 317] on div "Anmelden info Email Passwort Angemeldet bleiben Anmelden Datenschutzerklärung |…" at bounding box center [574, 277] width 1148 height 555
click at [513, 216] on input "info" at bounding box center [574, 212] width 208 height 21
type input "i"
click at [532, 244] on div "Passwort" at bounding box center [574, 265] width 208 height 52
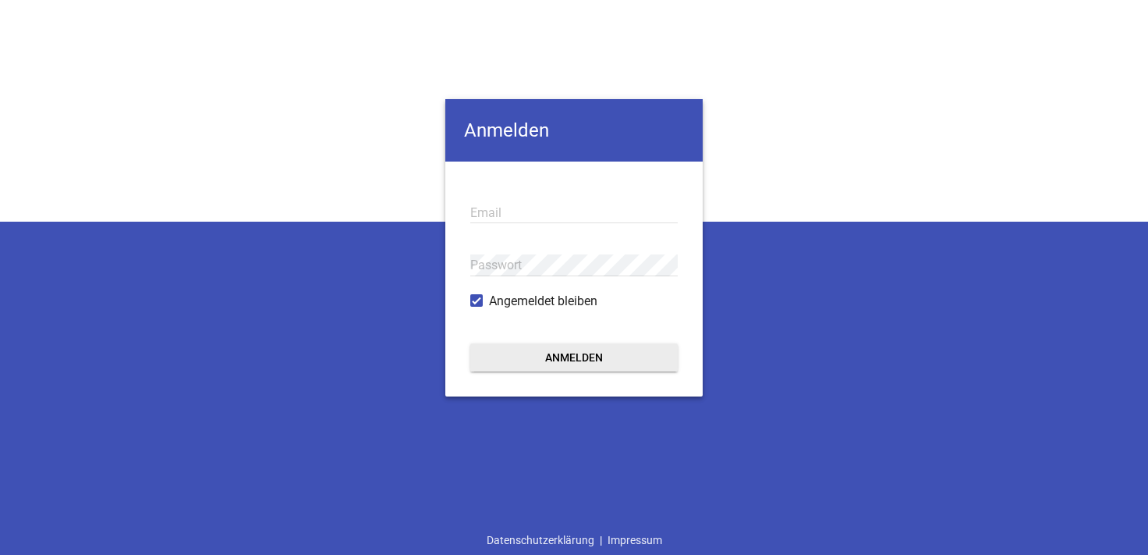
click at [512, 201] on div "Email" at bounding box center [574, 212] width 208 height 52
click at [492, 229] on div "Email" at bounding box center [574, 212] width 208 height 52
click at [513, 279] on div "Passwort" at bounding box center [574, 265] width 208 height 52
